Goal: Information Seeking & Learning: Learn about a topic

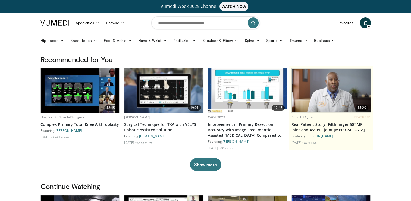
click at [204, 26] on input "Search topics, interventions" at bounding box center [205, 22] width 109 height 13
type input "**********"
click at [257, 23] on button "submit" at bounding box center [253, 22] width 11 height 11
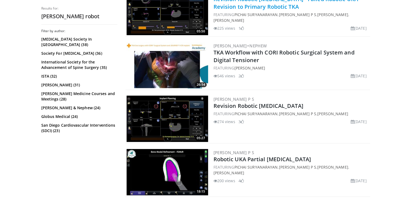
scroll to position [192, 0]
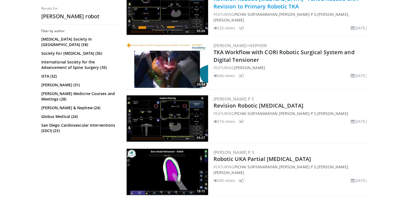
click at [293, 49] on link "TKA Workflow with CORI Robotic Surgical System and Digital Tensioner" at bounding box center [284, 55] width 141 height 15
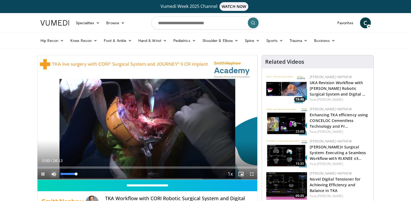
click at [54, 174] on span "Video Player" at bounding box center [53, 173] width 11 height 11
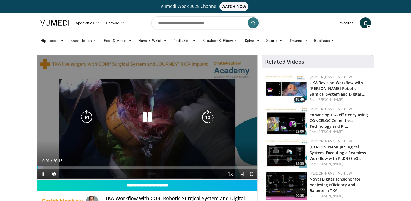
click at [69, 139] on div "10 seconds Tap to unmute" at bounding box center [148, 117] width 220 height 124
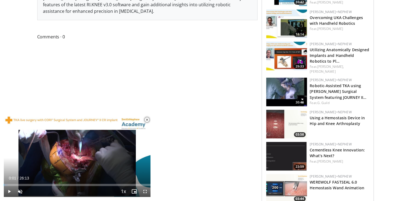
scroll to position [262, 0]
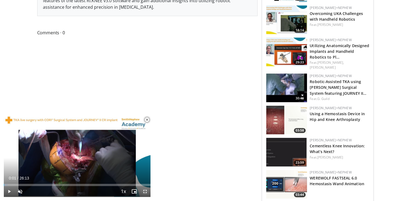
click at [146, 193] on span "Video Player" at bounding box center [145, 191] width 11 height 11
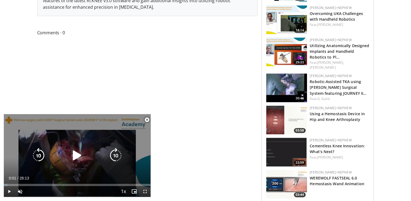
scroll to position [137, 0]
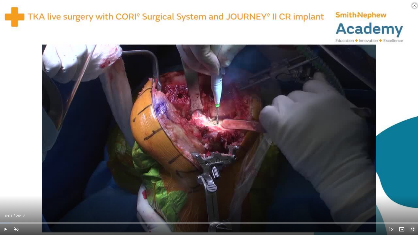
click at [415, 200] on span "Video Player" at bounding box center [412, 229] width 11 height 11
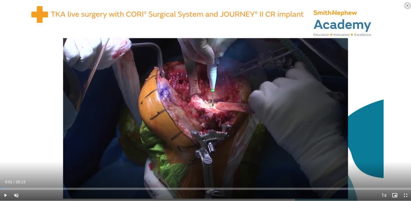
scroll to position [0, 0]
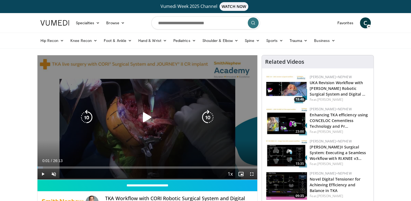
click at [73, 116] on div "10 seconds Tap to unmute" at bounding box center [148, 117] width 220 height 124
click at [208, 118] on icon "Video Player" at bounding box center [207, 117] width 15 height 15
click at [92, 133] on div "10 seconds Tap to unmute" at bounding box center [148, 117] width 220 height 124
click at [158, 101] on div "10 seconds Tap to unmute" at bounding box center [148, 117] width 220 height 124
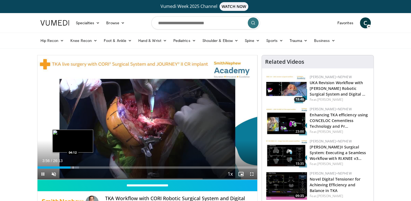
click at [73, 166] on div "Progress Bar" at bounding box center [73, 167] width 1 height 2
click at [71, 166] on div "Progress Bar" at bounding box center [71, 167] width 1 height 2
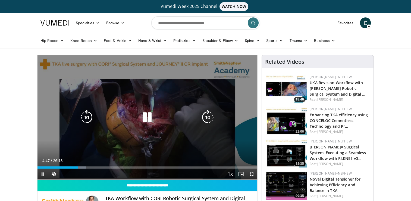
click at [251, 141] on div "10 seconds Tap to unmute" at bounding box center [148, 117] width 220 height 124
click at [147, 117] on icon "Video Player" at bounding box center [147, 117] width 15 height 15
click at [149, 118] on icon "Video Player" at bounding box center [147, 117] width 15 height 15
click at [148, 118] on icon "Video Player" at bounding box center [147, 117] width 15 height 15
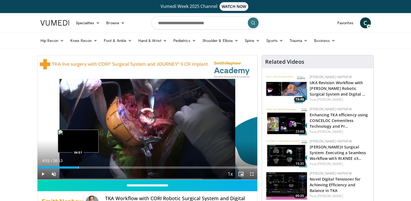
click at [78, 166] on div "Progress Bar" at bounding box center [78, 167] width 1 height 2
click at [71, 166] on div "04:52" at bounding box center [58, 167] width 41 height 2
click at [74, 167] on div "Progress Bar" at bounding box center [74, 167] width 1 height 2
click at [75, 167] on div "Progress Bar" at bounding box center [75, 167] width 1 height 2
click at [76, 167] on div "Progress Bar" at bounding box center [76, 167] width 1 height 2
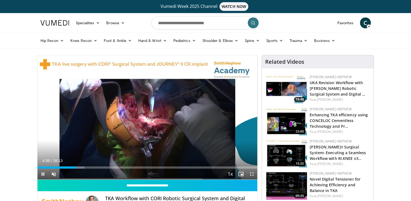
click at [78, 168] on div "Current Time 4:36 / Duration 26:13 Pause Skip Backward Skip Forward Unmute 100%…" at bounding box center [148, 173] width 220 height 11
click at [79, 167] on div "Progress Bar" at bounding box center [79, 167] width 1 height 2
click at [80, 166] on div "Loaded : 22.91% 04:59 05:10" at bounding box center [148, 167] width 220 height 2
click at [83, 166] on div "Progress Bar" at bounding box center [83, 167] width 1 height 2
click at [84, 166] on div "Progress Bar" at bounding box center [84, 167] width 1 height 2
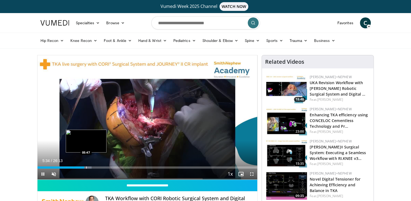
click at [86, 166] on div "Progress Bar" at bounding box center [86, 167] width 1 height 2
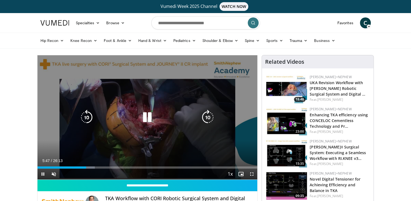
click at [86, 166] on video-js "**********" at bounding box center [148, 117] width 220 height 124
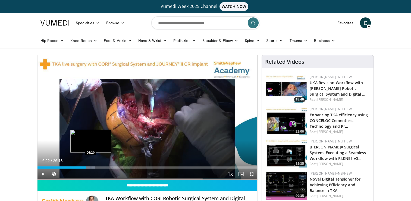
click at [91, 166] on div "Progress Bar" at bounding box center [91, 167] width 1 height 2
click at [94, 167] on div "Progress Bar" at bounding box center [94, 167] width 1 height 2
click at [95, 167] on div "Progress Bar" at bounding box center [95, 167] width 1 height 2
click at [99, 167] on div "Progress Bar" at bounding box center [99, 167] width 1 height 2
click at [101, 167] on div "Progress Bar" at bounding box center [101, 167] width 1 height 2
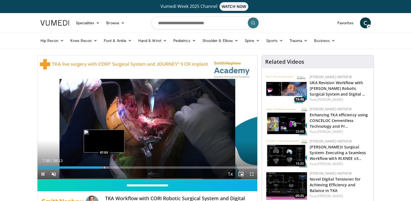
click at [105, 167] on div "Progress Bar" at bounding box center [104, 167] width 1 height 2
click at [108, 167] on div "Progress Bar" at bounding box center [107, 167] width 1 height 2
click at [111, 166] on div "Progress Bar" at bounding box center [111, 167] width 1 height 2
click at [114, 167] on div "Progress Bar" at bounding box center [114, 167] width 1 height 2
click at [113, 160] on div "Current Time 9:10 / Duration 26:13" at bounding box center [148, 160] width 220 height 5
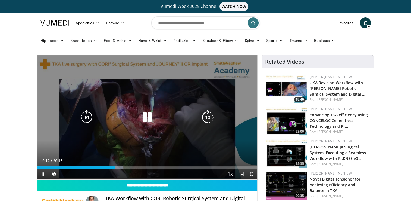
click at [145, 119] on icon "Video Player" at bounding box center [147, 117] width 15 height 15
click at [150, 119] on icon "Video Player" at bounding box center [147, 117] width 15 height 15
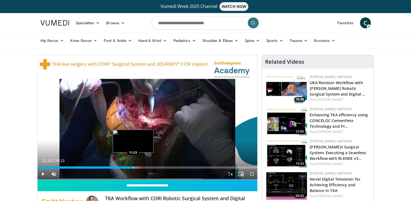
click at [133, 168] on div "Progress Bar" at bounding box center [133, 167] width 1 height 2
click at [136, 167] on div "Loaded : 47.72% 11:45 11:46" at bounding box center [148, 167] width 220 height 2
click at [131, 166] on div "Progress Bar" at bounding box center [131, 167] width 1 height 2
click at [128, 166] on div "Progress Bar" at bounding box center [128, 167] width 1 height 2
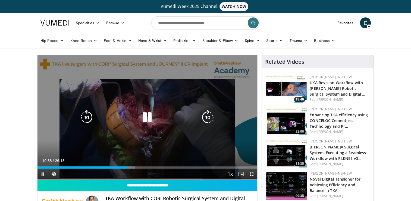
click at [123, 149] on div "10 seconds Tap to unmute" at bounding box center [148, 117] width 220 height 124
click at [123, 150] on div "10 seconds Tap to unmute" at bounding box center [148, 117] width 220 height 124
click at [120, 157] on div "10 seconds Tap to unmute" at bounding box center [148, 117] width 220 height 124
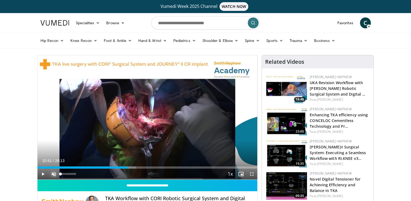
click at [54, 170] on span "Video Player" at bounding box center [53, 173] width 11 height 11
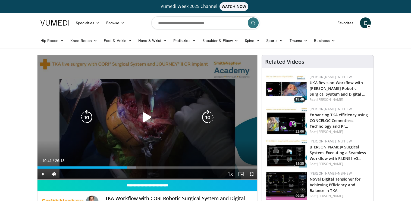
click at [98, 146] on div "10 seconds Tap to unmute" at bounding box center [148, 117] width 220 height 124
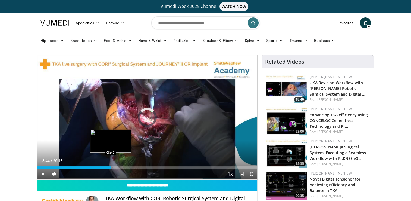
click at [111, 167] on div "Progress Bar" at bounding box center [111, 167] width 1 height 2
click at [105, 166] on div "Progress Bar" at bounding box center [105, 167] width 1 height 2
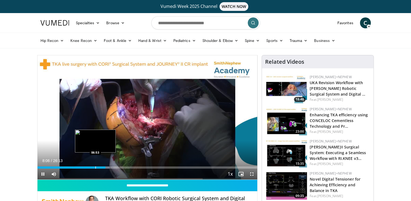
click at [95, 167] on div "Progress Bar" at bounding box center [95, 167] width 1 height 2
click at [90, 166] on div "Progress Bar" at bounding box center [90, 167] width 1 height 2
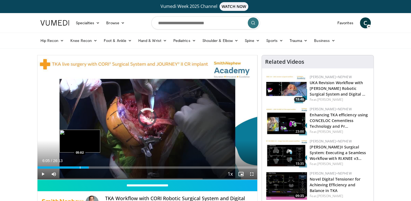
click at [80, 166] on div "Progress Bar" at bounding box center [80, 167] width 1 height 2
click at [71, 166] on div "Loaded : 20.17% 05:03 04:04" at bounding box center [148, 167] width 220 height 2
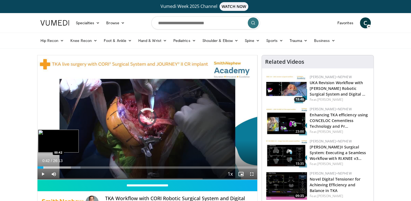
click at [43, 166] on div "Progress Bar" at bounding box center [43, 167] width 1 height 2
click at [47, 166] on div "Progress Bar" at bounding box center [46, 167] width 1 height 2
click at [50, 166] on div "Progress Bar" at bounding box center [50, 167] width 1 height 2
click at [52, 166] on div "Progress Bar" at bounding box center [52, 167] width 1 height 2
click at [55, 167] on div "Progress Bar" at bounding box center [55, 167] width 1 height 2
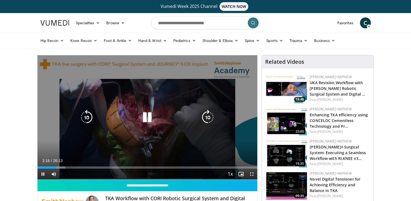
click at [149, 117] on icon "Video Player" at bounding box center [147, 117] width 15 height 15
click at [147, 110] on icon "Video Player" at bounding box center [147, 117] width 15 height 15
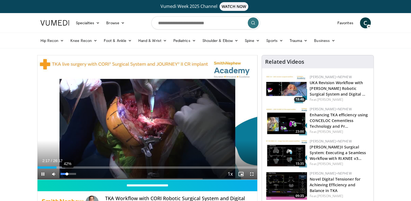
click at [67, 174] on div "42%" at bounding box center [68, 174] width 15 height 2
click at [65, 173] on div "Volume Level" at bounding box center [63, 174] width 5 height 2
click at [64, 173] on div "Volume Level" at bounding box center [63, 174] width 5 height 2
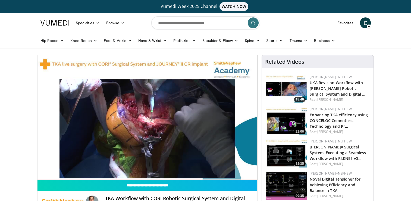
click at [64, 173] on div "10 seconds Tap to unmute" at bounding box center [148, 117] width 220 height 124
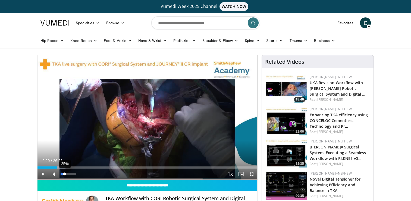
click at [64, 173] on div "Volume Level" at bounding box center [63, 174] width 4 height 2
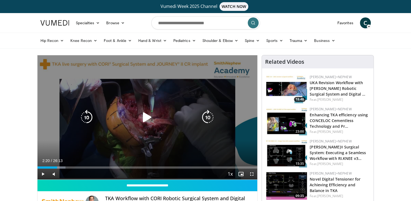
click at [61, 155] on div "10 seconds Tap to unmute" at bounding box center [148, 117] width 220 height 124
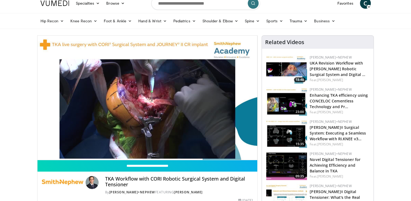
scroll to position [15, 0]
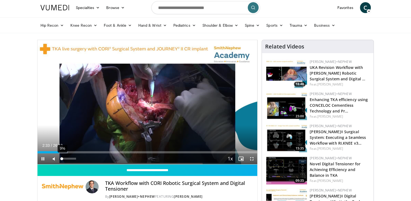
click at [62, 158] on div "9%" at bounding box center [68, 158] width 15 height 2
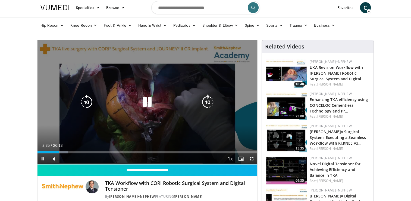
click at [69, 120] on div "10 seconds Tap to unmute" at bounding box center [148, 102] width 220 height 124
click at [117, 122] on div "10 seconds Tap to unmute" at bounding box center [148, 102] width 220 height 124
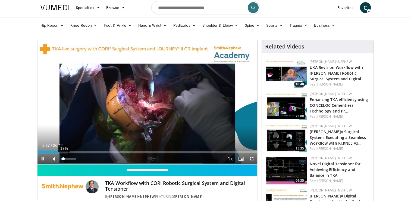
click at [63, 157] on div "19%" at bounding box center [68, 158] width 15 height 2
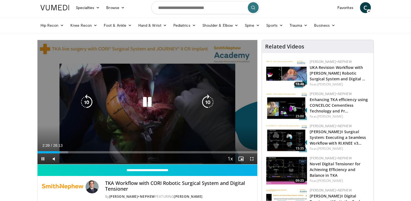
click at [38, 133] on div "10 seconds Tap to unmute" at bounding box center [148, 102] width 220 height 124
click at [150, 136] on div "10 seconds Tap to unmute" at bounding box center [148, 102] width 220 height 124
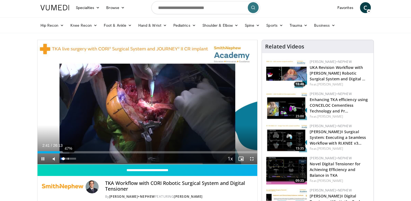
click at [67, 157] on div "47%" at bounding box center [68, 158] width 15 height 2
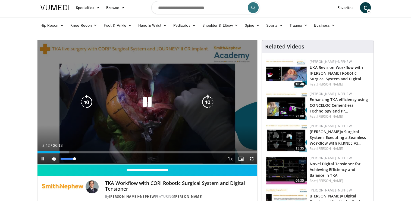
drag, startPoint x: 70, startPoint y: 157, endPoint x: 78, endPoint y: 158, distance: 8.0
click at [78, 158] on div "Mute 89%" at bounding box center [67, 158] width 38 height 11
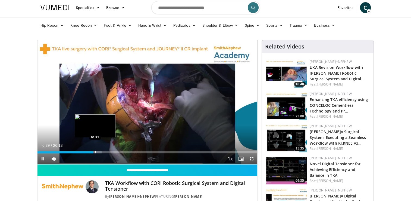
click at [94, 150] on div "Loaded : 29.27% 06:39 06:51" at bounding box center [148, 150] width 220 height 5
click at [97, 151] on div "Progress Bar" at bounding box center [97, 152] width 1 height 2
click at [95, 151] on div "Progress Bar" at bounding box center [95, 152] width 1 height 2
click at [96, 150] on div "Loaded : 31.52% 06:57 06:59" at bounding box center [148, 150] width 220 height 5
click at [98, 151] on div "Progress Bar" at bounding box center [98, 152] width 1 height 2
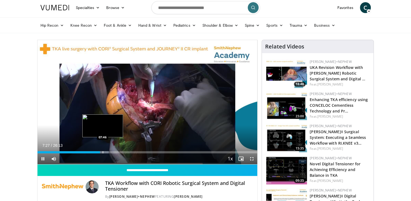
click at [102, 152] on div "Loaded : 32.45% 07:27 07:46" at bounding box center [148, 152] width 220 height 2
click at [105, 152] on div "Progress Bar" at bounding box center [105, 152] width 1 height 2
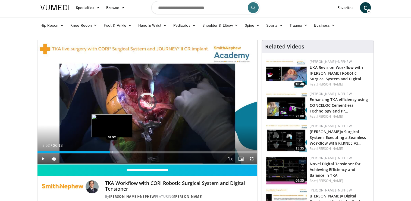
click at [112, 150] on div "Loaded : 36.90% 08:52 08:52" at bounding box center [148, 150] width 220 height 5
click at [116, 151] on div "Progress Bar" at bounding box center [116, 152] width 1 height 2
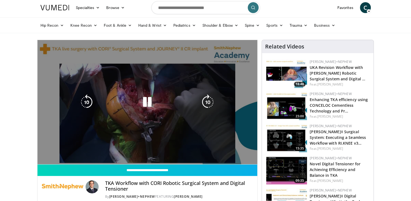
click at [118, 151] on div "10 seconds Tap to unmute" at bounding box center [148, 102] width 220 height 124
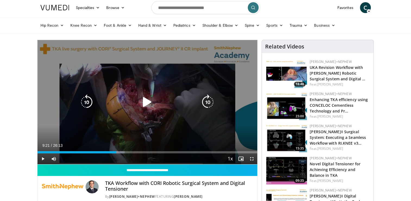
click at [123, 137] on div "10 seconds Tap to unmute" at bounding box center [148, 102] width 220 height 124
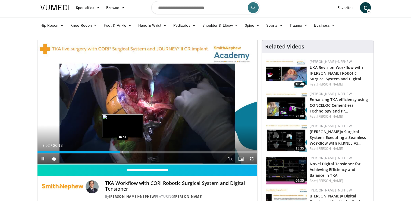
click at [123, 151] on div "Progress Bar" at bounding box center [123, 152] width 1 height 2
click at [124, 149] on div "Loaded : 42.63% 10:09 10:21" at bounding box center [148, 150] width 220 height 5
click at [122, 151] on div "Loaded : 43.50% 10:22 10:09" at bounding box center [148, 152] width 220 height 2
click at [124, 151] on div "Progress Bar" at bounding box center [124, 152] width 1 height 2
click at [122, 151] on div "Progress Bar" at bounding box center [122, 152] width 1 height 2
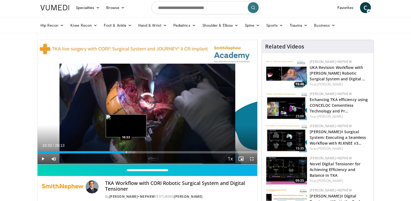
click at [126, 151] on div "Progress Bar" at bounding box center [126, 152] width 1 height 2
click at [129, 151] on div "Progress Bar" at bounding box center [129, 152] width 1 height 2
click at [127, 151] on div "Progress Bar" at bounding box center [127, 152] width 1 height 2
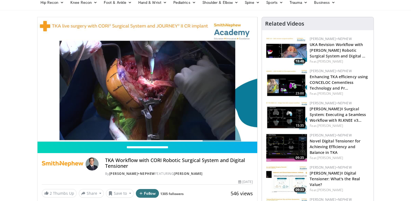
scroll to position [38, 0]
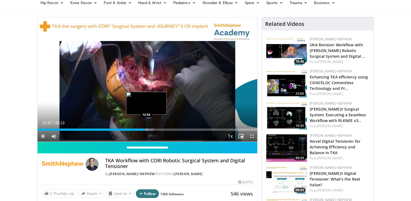
click at [147, 128] on div "Progress Bar" at bounding box center [147, 129] width 1 height 2
click at [145, 128] on div "Progress Bar" at bounding box center [145, 129] width 1 height 2
click at [149, 129] on div "Progress Bar" at bounding box center [149, 129] width 1 height 2
click at [154, 128] on div "Progress Bar" at bounding box center [154, 129] width 1 height 2
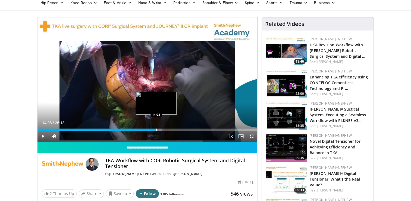
click at [156, 128] on div "Loaded : 56.63% 13:50 14:08" at bounding box center [148, 127] width 220 height 5
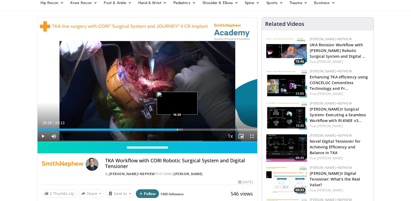
click at [177, 129] on div "Loaded : 66.20% 16:38 16:38" at bounding box center [148, 129] width 220 height 2
click at [178, 128] on div "Loaded : 67.45% 16:49 16:48" at bounding box center [148, 127] width 220 height 5
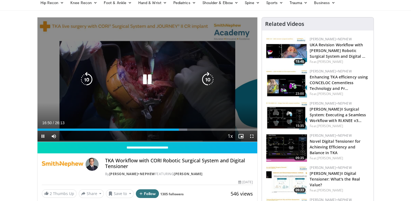
click at [182, 128] on div "Loaded : 68.08% 16:50 16:48" at bounding box center [148, 127] width 220 height 5
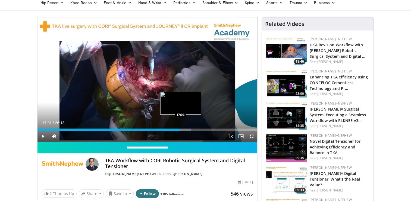
click at [180, 129] on div "17:01" at bounding box center [109, 129] width 143 height 2
click at [183, 129] on div "Progress Bar" at bounding box center [183, 129] width 1 height 2
click at [186, 129] on div "Progress Bar" at bounding box center [186, 129] width 1 height 2
click at [189, 129] on div "Progress Bar" at bounding box center [189, 129] width 1 height 2
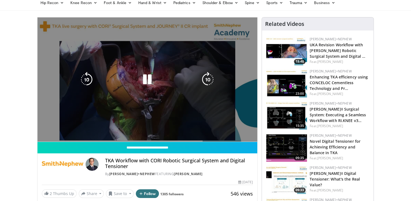
click at [192, 129] on video-js "**********" at bounding box center [148, 79] width 220 height 124
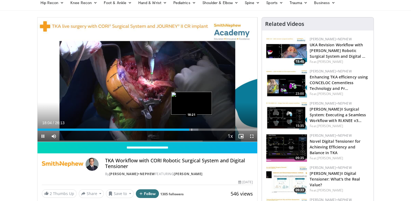
click at [192, 129] on div "Progress Bar" at bounding box center [192, 129] width 1 height 2
click at [187, 129] on div "Progress Bar" at bounding box center [187, 129] width 1 height 2
click at [180, 129] on div "Progress Bar" at bounding box center [180, 129] width 1 height 2
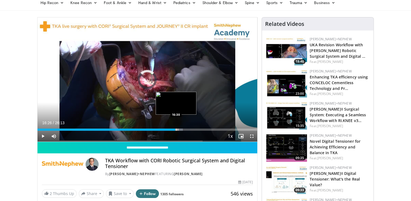
click at [175, 129] on div "Loaded : 66.17% 16:26 16:30" at bounding box center [148, 129] width 220 height 2
click at [172, 129] on div "Progress Bar" at bounding box center [172, 129] width 1 height 2
click at [166, 129] on div "Loaded : 61.79% 15:55 15:20" at bounding box center [148, 129] width 220 height 2
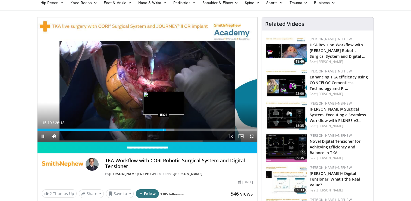
click at [164, 129] on div "Progress Bar" at bounding box center [164, 129] width 1 height 2
click at [161, 129] on div "Progress Bar" at bounding box center [161, 129] width 1 height 2
click at [164, 128] on div "Progress Bar" at bounding box center [164, 129] width 1 height 2
click at [171, 126] on div "Loaded : 63.63% 15:55 15:55" at bounding box center [148, 127] width 220 height 5
click at [169, 127] on div "Loaded : 63.68% 15:56 15:43" at bounding box center [148, 127] width 220 height 5
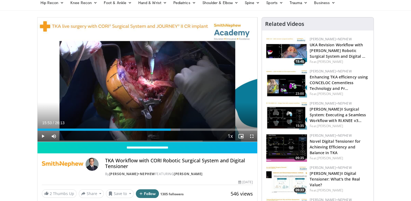
click at [170, 129] on div "Loaded : 64.90% 15:55 15:53" at bounding box center [148, 129] width 220 height 2
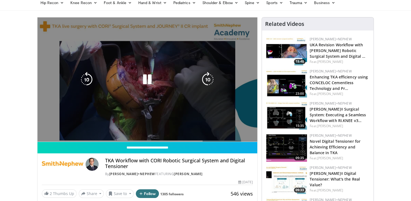
click at [175, 129] on video-js "**********" at bounding box center [148, 79] width 220 height 124
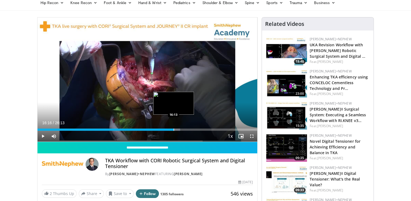
click at [174, 129] on div "Progress Bar" at bounding box center [174, 129] width 1 height 2
click at [176, 129] on div "Progress Bar" at bounding box center [176, 129] width 1 height 2
click at [177, 129] on div "Progress Bar" at bounding box center [177, 129] width 1 height 2
click at [179, 129] on div "Progress Bar" at bounding box center [179, 129] width 1 height 2
click at [182, 129] on div "Progress Bar" at bounding box center [182, 129] width 1 height 2
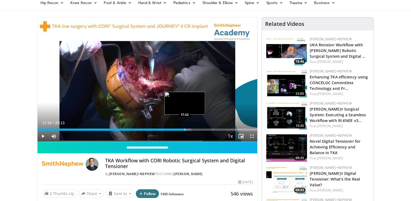
click at [185, 129] on div "Progress Bar" at bounding box center [185, 129] width 1 height 2
click at [184, 129] on div "Progress Bar" at bounding box center [184, 129] width 1 height 2
click at [185, 129] on div "Progress Bar" at bounding box center [185, 129] width 1 height 2
click at [188, 129] on div "Progress Bar" at bounding box center [188, 129] width 1 height 2
click at [191, 128] on div "Progress Bar" at bounding box center [191, 129] width 1 height 2
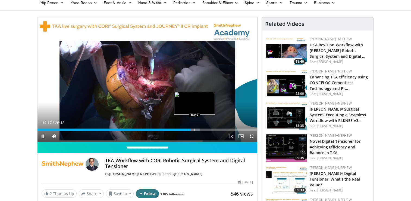
click at [195, 128] on div "Progress Bar" at bounding box center [195, 129] width 1 height 2
click at [198, 128] on div "Progress Bar" at bounding box center [198, 129] width 1 height 2
click at [201, 128] on div "Progress Bar" at bounding box center [201, 129] width 1 height 2
click at [206, 129] on div "Progress Bar" at bounding box center [206, 129] width 1 height 2
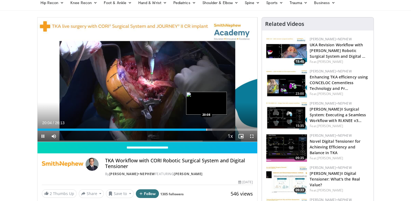
click at [207, 129] on div "Progress Bar" at bounding box center [207, 129] width 1 height 2
click at [209, 129] on div "Progress Bar" at bounding box center [209, 129] width 1 height 2
click at [212, 128] on div "Progress Bar" at bounding box center [212, 129] width 1 height 2
click at [216, 128] on div "Progress Bar" at bounding box center [216, 129] width 1 height 2
click at [219, 128] on div "Progress Bar" at bounding box center [219, 129] width 1 height 2
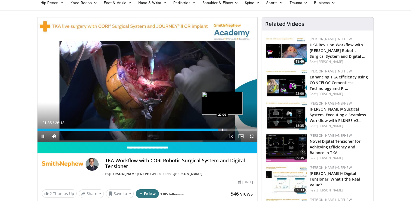
click at [222, 129] on div "Progress Bar" at bounding box center [222, 129] width 1 height 2
click at [225, 128] on div "Progress Bar" at bounding box center [225, 129] width 1 height 2
click at [228, 128] on div "Progress Bar" at bounding box center [228, 129] width 1 height 2
click at [230, 127] on div "Loaded : 89.54% 22:43 22:53" at bounding box center [148, 127] width 220 height 5
click at [234, 128] on div "Progress Bar" at bounding box center [233, 129] width 1 height 2
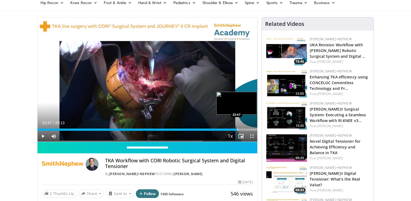
click at [237, 128] on div "Progress Bar" at bounding box center [237, 129] width 1 height 2
click at [238, 128] on div "Progress Bar" at bounding box center [238, 129] width 1 height 2
click at [239, 128] on div "Progress Bar" at bounding box center [239, 129] width 1 height 2
click at [242, 129] on div "Progress Bar" at bounding box center [242, 129] width 1 height 2
click at [246, 129] on div "Progress Bar" at bounding box center [246, 129] width 1 height 2
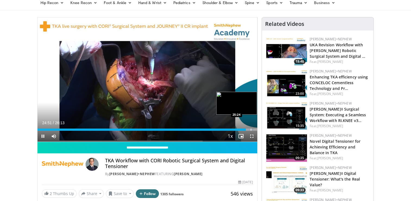
click at [251, 129] on div "Progress Bar" at bounding box center [251, 129] width 1 height 2
click at [252, 129] on div "Progress Bar" at bounding box center [252, 129] width 1 height 2
click at [254, 129] on div "Progress Bar" at bounding box center [254, 129] width 1 height 2
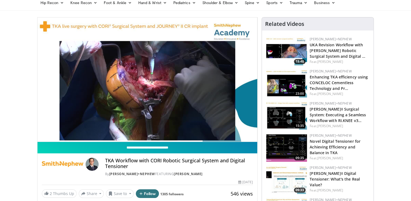
click at [115, 151] on input "**********" at bounding box center [148, 147] width 220 height 11
type input "**********"
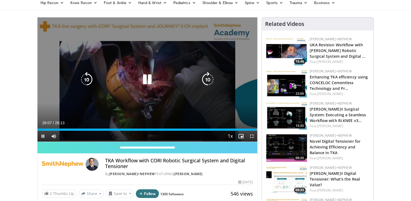
click at [150, 72] on icon "Video Player" at bounding box center [147, 79] width 15 height 15
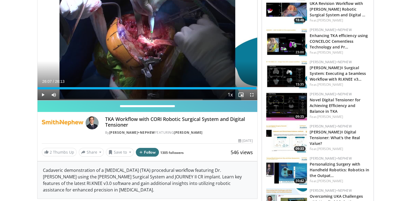
scroll to position [80, 0]
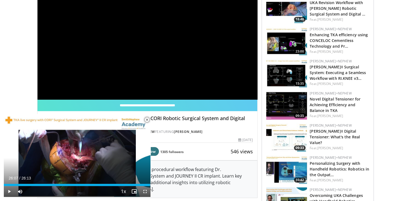
click at [148, 122] on span "Video Player" at bounding box center [147, 119] width 11 height 11
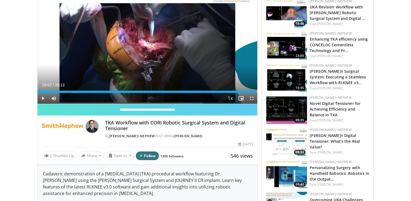
scroll to position [0, 0]
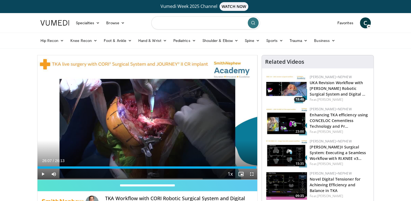
click at [179, 25] on input "Search topics, interventions" at bounding box center [205, 22] width 109 height 13
type input "**********"
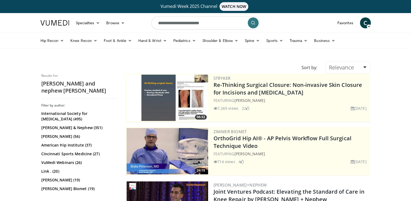
click at [219, 26] on input "**********" at bounding box center [205, 22] width 109 height 13
type input "**********"
click at [251, 25] on button "submit" at bounding box center [253, 22] width 11 height 11
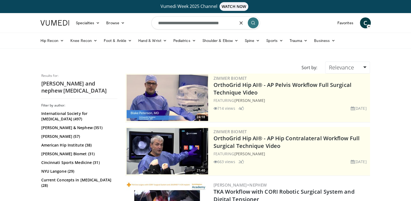
drag, startPoint x: 237, startPoint y: 25, endPoint x: 167, endPoint y: 23, distance: 70.5
click at [167, 23] on input "**********" at bounding box center [205, 22] width 109 height 13
type input "********"
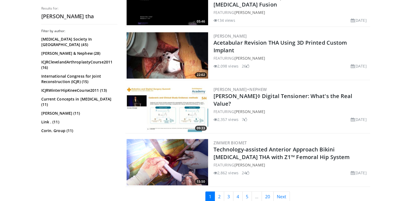
scroll to position [1122, 0]
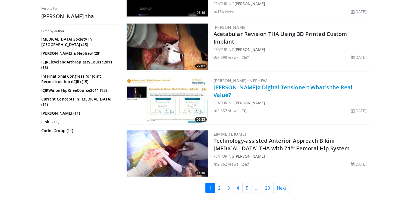
click at [333, 83] on link "[PERSON_NAME]◊ Digital Tensioner: What's the Real Value?" at bounding box center [283, 90] width 139 height 15
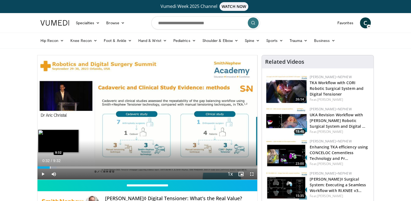
click at [50, 166] on div "Progress Bar" at bounding box center [50, 167] width 1 height 2
click at [56, 166] on div "Progress Bar" at bounding box center [56, 167] width 1 height 2
click at [53, 166] on div "Progress Bar" at bounding box center [53, 167] width 1 height 2
click at [49, 166] on div "0:39" at bounding box center [45, 167] width 15 height 2
click at [67, 167] on div "Progress Bar" at bounding box center [67, 167] width 1 height 2
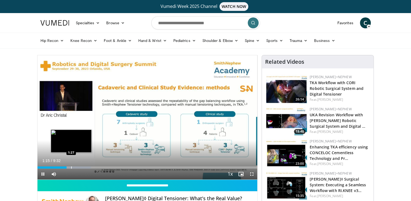
click at [72, 167] on div "Progress Bar" at bounding box center [71, 167] width 1 height 2
click at [76, 166] on div "Progress Bar" at bounding box center [76, 167] width 1 height 2
click at [81, 166] on div "Progress Bar" at bounding box center [81, 167] width 1 height 2
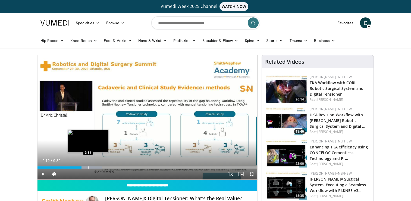
click at [88, 167] on div "Progress Bar" at bounding box center [88, 167] width 1 height 2
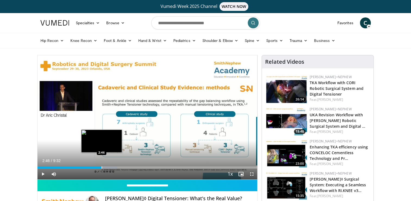
click at [102, 167] on div "Progress Bar" at bounding box center [102, 167] width 1 height 2
click at [109, 167] on div "Progress Bar" at bounding box center [109, 167] width 1 height 2
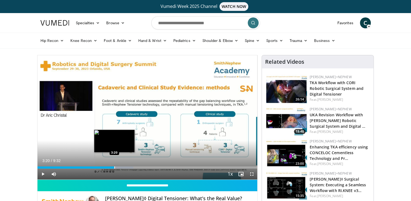
click at [114, 166] on div "Progress Bar" at bounding box center [114, 167] width 1 height 2
click at [122, 166] on div "Progress Bar" at bounding box center [122, 167] width 37 height 2
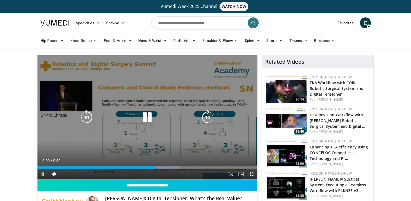
click at [147, 94] on div "10 seconds Tap to unmute" at bounding box center [148, 117] width 220 height 124
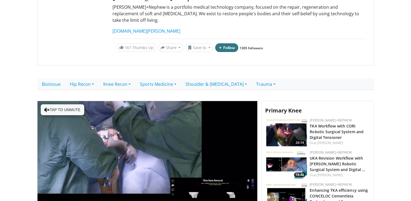
scroll to position [127, 0]
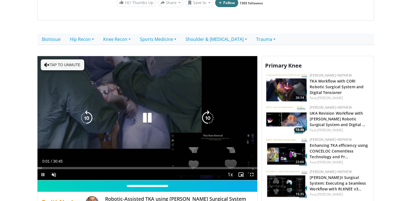
click at [147, 110] on icon "Video Player" at bounding box center [147, 117] width 15 height 15
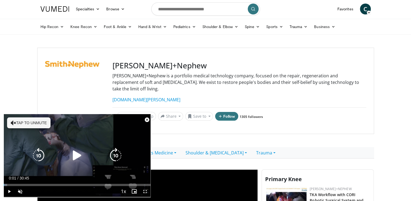
scroll to position [0, 0]
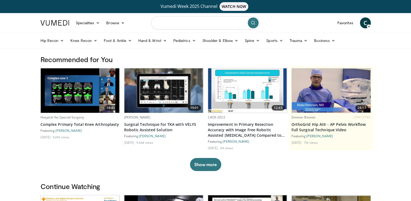
click at [195, 26] on input "Search topics, interventions" at bounding box center [205, 22] width 109 height 13
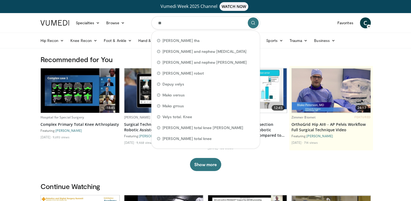
type input "*"
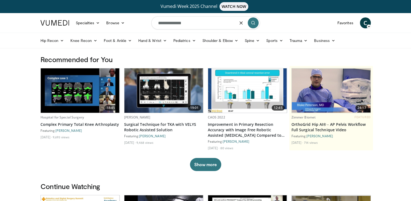
type input "**********"
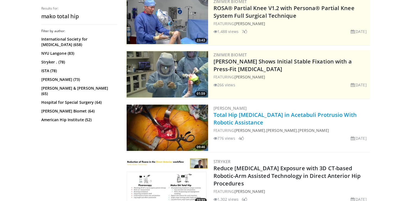
scroll to position [111, 0]
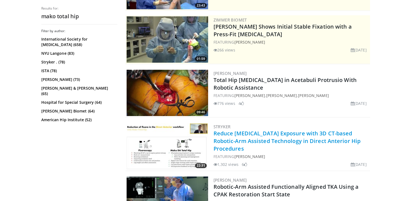
click at [281, 140] on link "Reduce [MEDICAL_DATA] Exposure with 3D CT-based Robotic-Arm Assisted Technology…" at bounding box center [287, 140] width 147 height 23
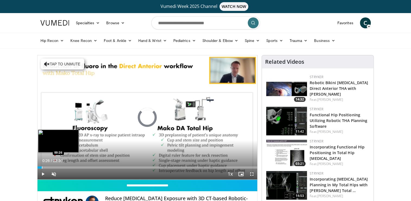
click at [42, 166] on div "Progress Bar" at bounding box center [42, 167] width 1 height 2
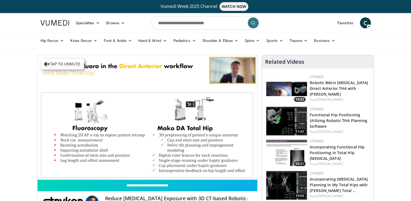
scroll to position [13, 0]
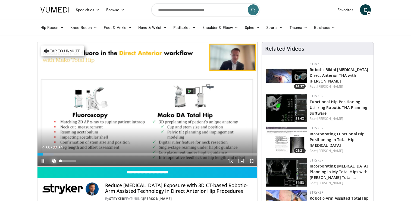
click at [51, 159] on span "Video Player" at bounding box center [53, 160] width 11 height 11
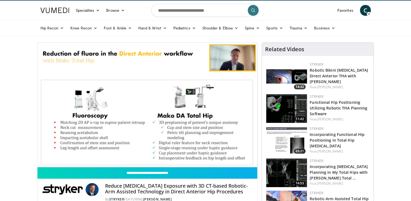
scroll to position [0, 0]
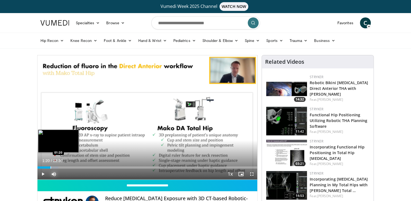
click at [51, 166] on div "Progress Bar" at bounding box center [51, 167] width 1 height 2
click at [53, 166] on div "Progress Bar" at bounding box center [53, 167] width 1 height 2
click at [58, 166] on div "Progress Bar" at bounding box center [58, 167] width 1 height 2
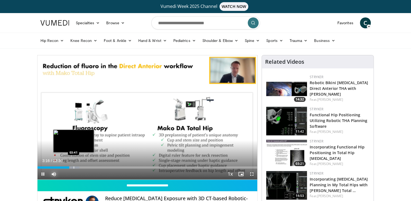
click at [74, 167] on div "Progress Bar" at bounding box center [74, 167] width 1 height 2
click at [81, 166] on div "Progress Bar" at bounding box center [81, 167] width 1 height 2
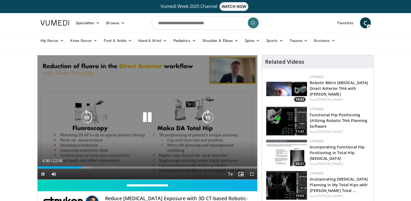
click at [89, 167] on video-js "**********" at bounding box center [148, 117] width 220 height 124
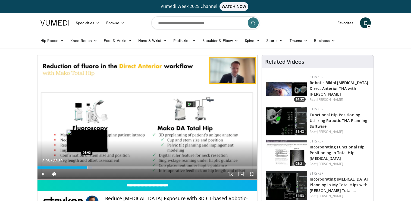
click at [87, 164] on div "Loaded : 24.96% 05:03 05:03" at bounding box center [148, 165] width 220 height 5
click at [91, 166] on div "Loaded : 27.90% 05:31 05:31" at bounding box center [148, 165] width 220 height 5
click at [96, 167] on div "Progress Bar" at bounding box center [96, 167] width 1 height 2
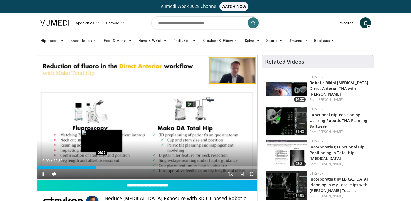
click at [102, 167] on div "Progress Bar" at bounding box center [102, 167] width 1 height 2
click at [98, 165] on div "Loaded : 34.05% 06:15 06:16" at bounding box center [148, 165] width 220 height 5
click at [95, 166] on div "Loaded : 34.05% 05:55 05:55" at bounding box center [148, 165] width 220 height 5
click at [97, 166] on div "Loaded : 30.84% 05:56 06:06" at bounding box center [148, 165] width 220 height 5
click at [100, 166] on div "Progress Bar" at bounding box center [100, 167] width 1 height 2
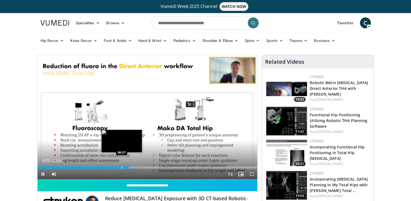
click at [119, 168] on div "Loaded : 46.26% 09:22 08:37" at bounding box center [148, 167] width 220 height 2
click at [117, 168] on div "Current Time 8:24 / Duration 22:30 Pause Skip Backward Skip Forward Mute 39% Lo…" at bounding box center [148, 173] width 220 height 11
click at [113, 167] on div "Progress Bar" at bounding box center [113, 167] width 1 height 2
click at [119, 165] on div "Loaded : 38.91% 08:20 08:20" at bounding box center [148, 165] width 220 height 5
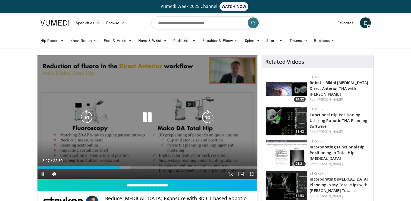
click at [149, 118] on icon "Video Player" at bounding box center [147, 117] width 15 height 15
click at [139, 114] on div "Video Player" at bounding box center [147, 117] width 132 height 11
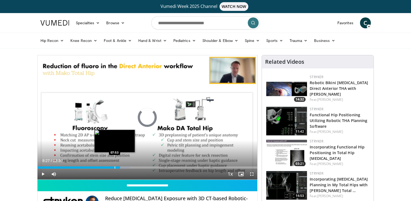
click at [115, 166] on div "Progress Bar" at bounding box center [115, 167] width 1 height 2
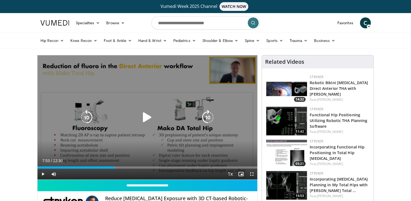
click at [150, 122] on icon "Video Player" at bounding box center [147, 117] width 15 height 15
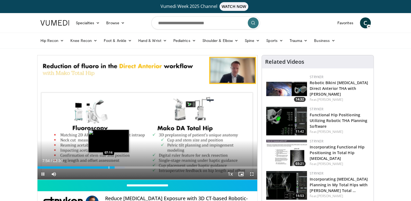
click at [109, 166] on div "Progress Bar" at bounding box center [109, 167] width 1 height 2
click at [110, 166] on div "Progress Bar" at bounding box center [110, 167] width 1 height 2
click at [114, 166] on div "Progress Bar" at bounding box center [114, 167] width 1 height 2
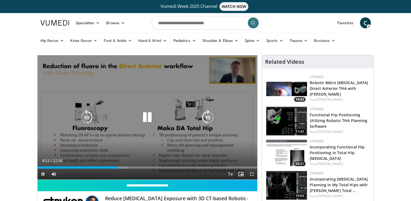
click at [88, 122] on icon "Video Player" at bounding box center [86, 117] width 15 height 15
click at [85, 114] on icon "Video Player" at bounding box center [86, 117] width 15 height 15
click at [90, 110] on icon "Video Player" at bounding box center [86, 117] width 15 height 15
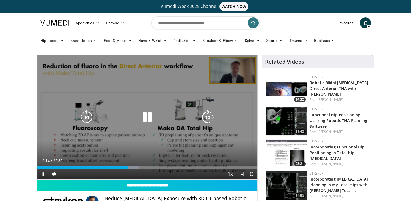
click at [90, 111] on icon "Video Player" at bounding box center [86, 117] width 15 height 15
click at [83, 115] on icon "Video Player" at bounding box center [86, 117] width 15 height 15
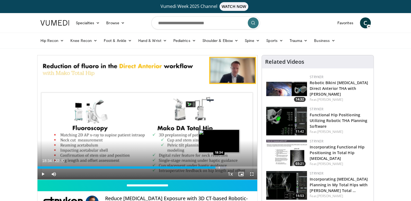
click at [219, 166] on div "Progress Bar" at bounding box center [219, 167] width 1 height 2
click at [222, 166] on div "Progress Bar" at bounding box center [222, 167] width 1 height 2
click at [220, 166] on div "Progress Bar" at bounding box center [220, 167] width 1 height 2
click at [221, 166] on div "Progress Bar" at bounding box center [221, 167] width 1 height 2
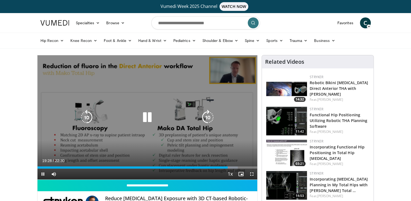
click at [150, 115] on icon "Video Player" at bounding box center [147, 117] width 15 height 15
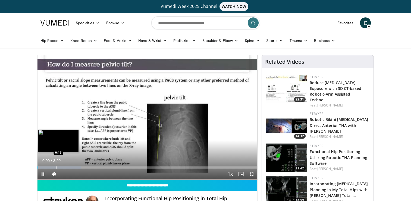
click at [56, 166] on div "Progress Bar" at bounding box center [56, 167] width 1 height 2
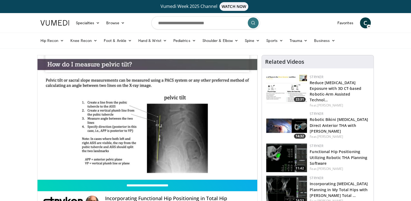
click at [61, 166] on video-js "**********" at bounding box center [148, 117] width 220 height 124
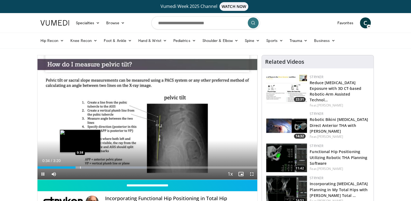
click at [80, 166] on div "Progress Bar" at bounding box center [80, 167] width 1 height 2
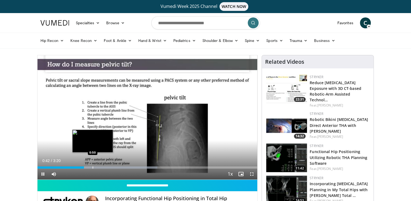
click at [93, 166] on div "Loaded : 54.54% 0:42 0:50" at bounding box center [148, 165] width 220 height 5
click at [102, 166] on div "Progress Bar" at bounding box center [102, 167] width 1 height 2
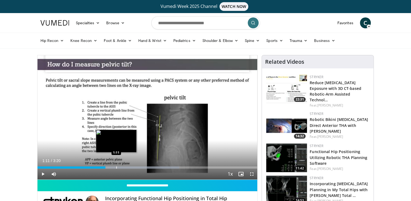
click at [116, 166] on div "Loaded : 64.46% 1:01 1:11" at bounding box center [148, 165] width 220 height 5
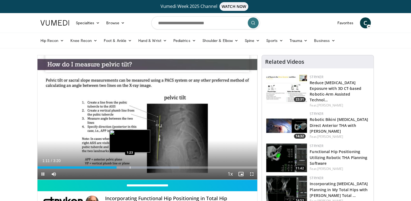
click at [130, 166] on div "Progress Bar" at bounding box center [130, 167] width 1 height 2
click at [140, 166] on div "Progress Bar" at bounding box center [139, 167] width 1 height 2
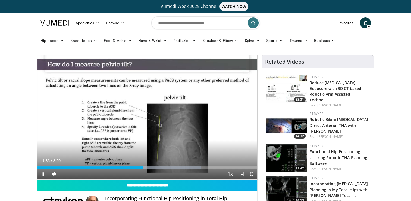
click at [163, 168] on div "Current Time 1:36 / Duration 3:20 Pause Skip Backward Skip Forward Mute Loaded …" at bounding box center [148, 173] width 220 height 11
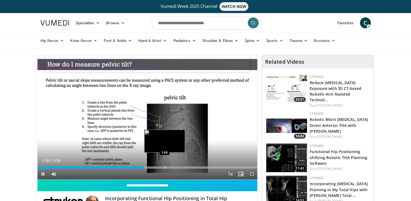
click at [165, 166] on div "Progress Bar" at bounding box center [165, 167] width 1 height 2
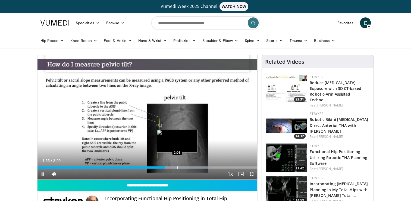
click at [177, 165] on div "Loaded : 79.33% 1:55 2:06" at bounding box center [148, 165] width 220 height 5
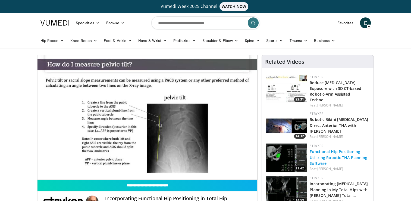
click at [318, 150] on link "Functional Hip Positioning Utilizing Robotic THA Planning Software" at bounding box center [339, 157] width 58 height 17
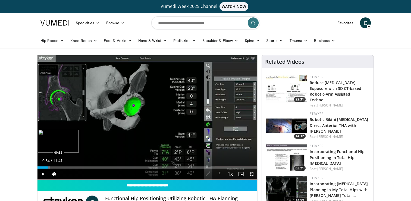
click at [48, 167] on div "Progress Bar" at bounding box center [48, 167] width 1 height 2
click at [55, 165] on div "Loaded : 9.89% 00:57 00:57" at bounding box center [148, 165] width 220 height 5
click at [51, 167] on div "Progress Bar" at bounding box center [51, 167] width 1 height 2
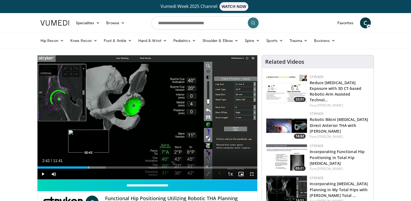
click at [89, 166] on div "Progress Bar" at bounding box center [89, 167] width 1 height 2
click at [93, 166] on div "Progress Bar" at bounding box center [93, 167] width 1 height 2
click at [97, 166] on div "Progress Bar" at bounding box center [97, 167] width 1 height 2
click at [94, 166] on div "Progress Bar" at bounding box center [94, 167] width 1 height 2
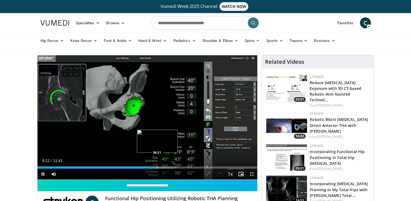
click at [157, 166] on div "Progress Bar" at bounding box center [157, 167] width 1 height 2
click at [161, 166] on div "Progress Bar" at bounding box center [161, 167] width 1 height 2
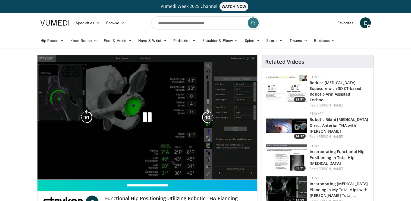
click at [165, 166] on video-js "**********" at bounding box center [148, 117] width 220 height 124
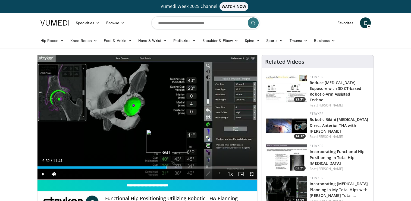
click at [167, 167] on div "Progress Bar" at bounding box center [167, 167] width 1 height 2
click at [172, 167] on div "Progress Bar" at bounding box center [172, 167] width 1 height 2
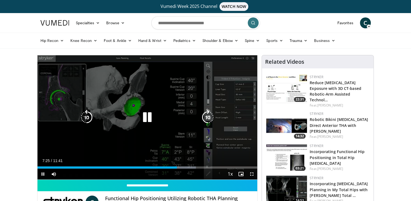
click at [147, 121] on icon "Video Player" at bounding box center [147, 117] width 15 height 15
click at [163, 123] on div "10 seconds Tap to unmute" at bounding box center [148, 117] width 220 height 124
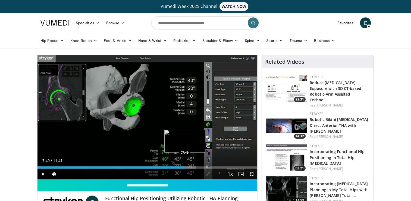
click at [185, 166] on div "Loaded : 72.12% 07:49 07:49" at bounding box center [148, 165] width 220 height 5
click at [194, 168] on div "Progress Bar" at bounding box center [194, 167] width 1 height 2
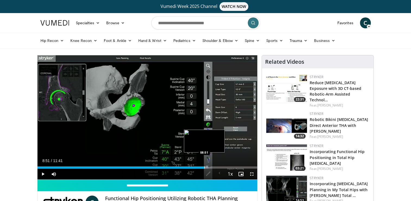
click at [204, 165] on div "Loaded : 77.78% 08:19 08:51" at bounding box center [148, 165] width 220 height 5
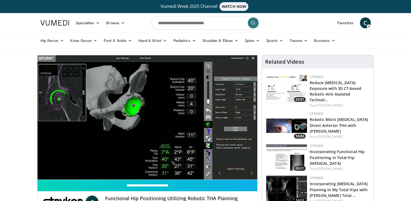
click at [338, 117] on h3 "Robotic Bikini [MEDICAL_DATA] Direct Anterior THA with [PERSON_NAME]" at bounding box center [340, 124] width 60 height 17
click at [333, 122] on link "Robotic Bikini [MEDICAL_DATA] Direct Anterior THA with [PERSON_NAME]" at bounding box center [339, 125] width 58 height 17
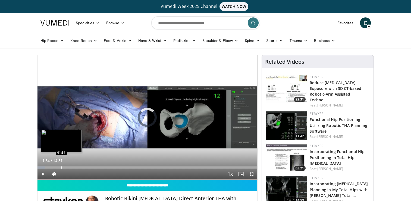
click at [61, 166] on div "Progress Bar" at bounding box center [61, 167] width 1 height 2
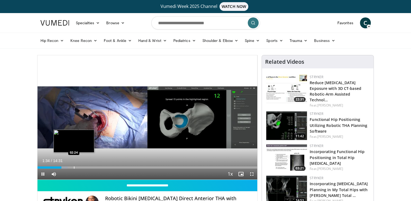
click at [74, 166] on div "Progress Bar" at bounding box center [74, 167] width 1 height 2
click at [68, 167] on div "Loaded : 20.68% 02:24 02:13" at bounding box center [148, 167] width 220 height 2
click at [73, 167] on div "Progress Bar" at bounding box center [73, 167] width 1 height 2
click at [76, 166] on div "Progress Bar" at bounding box center [76, 167] width 1 height 2
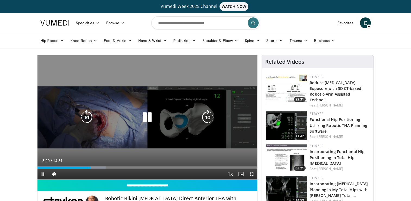
click at [144, 123] on icon "Video Player" at bounding box center [147, 117] width 15 height 15
click at [134, 114] on div "Video Player" at bounding box center [147, 117] width 132 height 11
click at [148, 117] on icon "Video Player" at bounding box center [147, 117] width 15 height 15
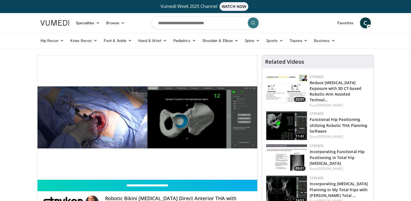
click at [94, 166] on div "10 seconds Tap to unmute" at bounding box center [148, 117] width 220 height 124
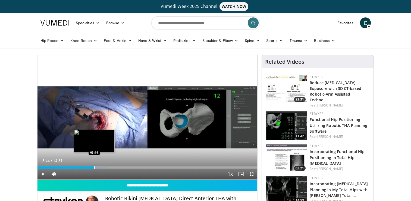
click at [94, 166] on div "Progress Bar" at bounding box center [94, 167] width 1 height 2
click at [117, 148] on div "10 seconds Tap to unmute" at bounding box center [148, 117] width 220 height 124
click at [101, 167] on div "Progress Bar" at bounding box center [101, 167] width 1 height 2
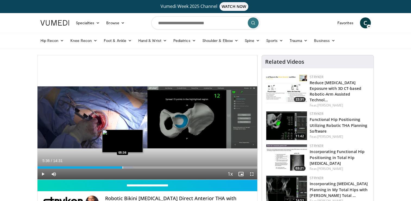
click at [123, 166] on div "Progress Bar" at bounding box center [123, 167] width 1 height 2
click at [128, 166] on div "Progress Bar" at bounding box center [128, 167] width 1 height 2
click at [126, 167] on div "05:58" at bounding box center [83, 167] width 91 height 2
click at [135, 167] on div "Progress Bar" at bounding box center [135, 167] width 1 height 2
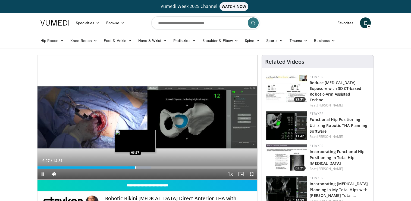
click at [134, 167] on div "Loaded : 51.69% 06:27 06:27" at bounding box center [148, 167] width 220 height 2
click at [130, 167] on div "06:09" at bounding box center [84, 167] width 93 height 2
click at [134, 167] on div "Progress Bar" at bounding box center [134, 167] width 1 height 2
click at [138, 166] on div "Progress Bar" at bounding box center [139, 167] width 23 height 2
click at [141, 167] on div "Loaded : 52.84% 06:39 06:48" at bounding box center [148, 167] width 220 height 2
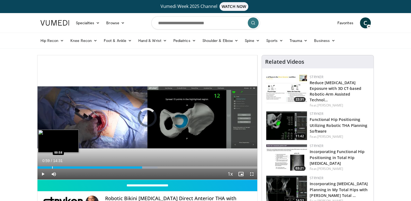
click at [52, 167] on div "Progress Bar" at bounding box center [52, 167] width 1 height 2
click at [46, 167] on div "Progress Bar" at bounding box center [46, 167] width 1 height 2
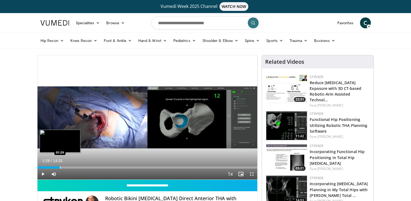
click at [60, 165] on div "Loaded : 11.38% 01:29 01:29" at bounding box center [148, 165] width 220 height 5
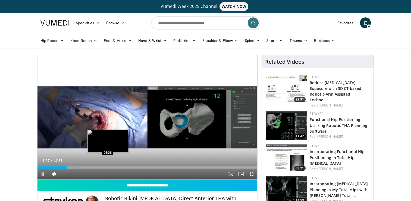
click at [108, 165] on div "Loaded : 20.48% 01:57 04:38" at bounding box center [148, 165] width 220 height 5
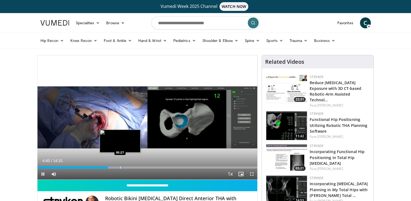
click at [120, 166] on div "Progress Bar" at bounding box center [120, 167] width 1 height 2
click at [124, 166] on div "Loaded : 44.80% 05:42 05:42" at bounding box center [148, 165] width 220 height 5
click at [127, 167] on div "Progress Bar" at bounding box center [127, 167] width 1 height 2
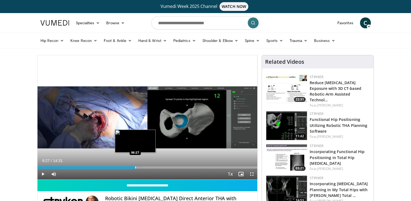
click at [135, 167] on div "Progress Bar" at bounding box center [135, 167] width 1 height 2
click at [142, 167] on div "Loaded : 51.69% 06:27 06:53" at bounding box center [148, 167] width 220 height 2
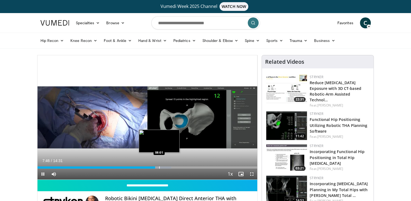
click at [159, 167] on div "Progress Bar" at bounding box center [159, 167] width 1 height 2
click at [164, 166] on div "Progress Bar" at bounding box center [164, 167] width 1 height 2
click at [166, 166] on div "Progress Bar" at bounding box center [166, 167] width 1 height 2
click at [170, 166] on div "Loaded : 64.88% 08:32 08:42" at bounding box center [148, 165] width 220 height 5
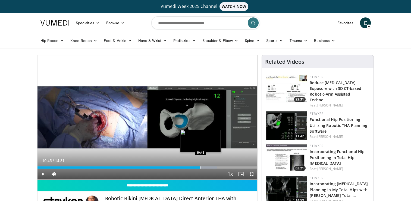
click at [201, 166] on div "Progress Bar" at bounding box center [201, 167] width 1 height 2
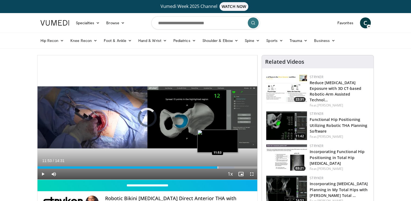
click at [218, 167] on div "Progress Bar" at bounding box center [218, 167] width 1 height 2
click at [213, 167] on div "11:36" at bounding box center [126, 167] width 176 height 2
click at [217, 167] on div "Progress Bar" at bounding box center [217, 167] width 1 height 2
click at [211, 167] on div "11:26" at bounding box center [124, 167] width 173 height 2
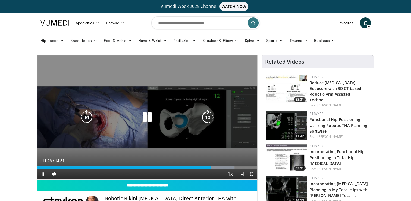
click at [197, 148] on div "10 seconds Tap to unmute" at bounding box center [148, 117] width 220 height 124
click at [173, 126] on div "10 seconds Tap to unmute" at bounding box center [148, 117] width 220 height 124
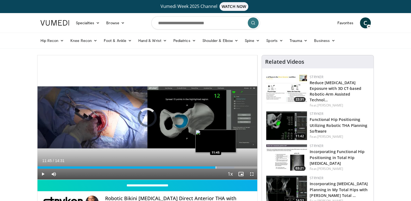
click at [216, 167] on div "Progress Bar" at bounding box center [216, 167] width 1 height 2
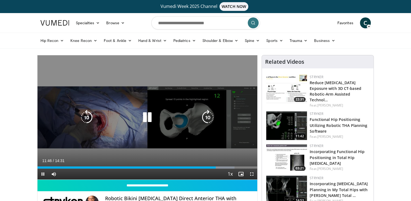
click at [163, 122] on div "Video Player" at bounding box center [147, 117] width 132 height 11
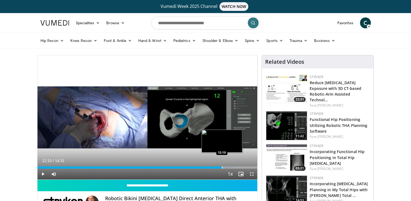
click at [222, 167] on div "Progress Bar" at bounding box center [222, 167] width 1 height 2
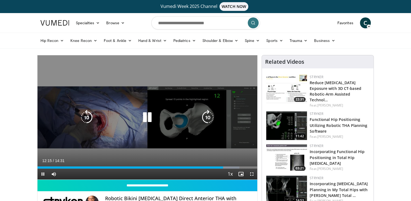
click at [224, 167] on video-js "**********" at bounding box center [148, 117] width 220 height 124
click at [151, 110] on icon "Video Player" at bounding box center [147, 117] width 15 height 15
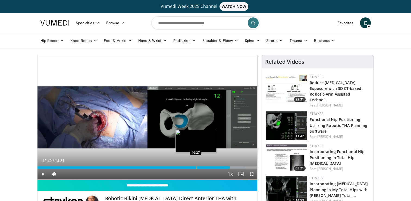
click at [196, 166] on div "Progress Bar" at bounding box center [196, 167] width 1 height 2
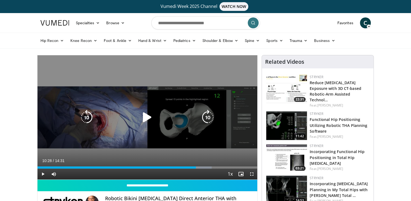
click at [146, 116] on icon "Video Player" at bounding box center [147, 117] width 15 height 15
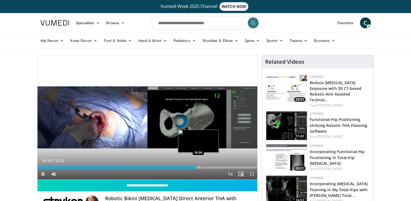
click at [198, 166] on div "Progress Bar" at bounding box center [198, 167] width 1 height 2
click at [201, 166] on div "Progress Bar" at bounding box center [201, 167] width 1 height 2
click at [195, 166] on div "Loaded : 81.56% 10:25 10:26" at bounding box center [148, 165] width 220 height 5
click at [192, 166] on div "Loaded : 81.56% 10:25 10:15" at bounding box center [148, 165] width 220 height 5
click at [202, 167] on div "Progress Bar" at bounding box center [202, 167] width 1 height 2
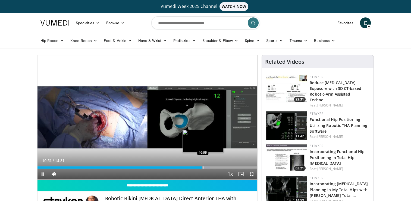
click at [204, 167] on div "Progress Bar" at bounding box center [203, 167] width 1 height 2
click at [201, 167] on div "11:06" at bounding box center [120, 167] width 164 height 2
click at [198, 166] on div "10:35" at bounding box center [118, 167] width 161 height 2
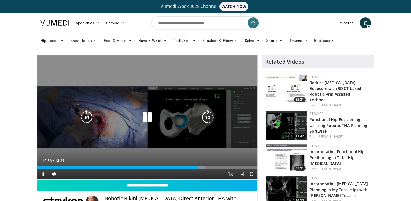
click at [183, 152] on div "10 seconds Tap to unmute" at bounding box center [148, 117] width 220 height 124
click at [185, 151] on div "10 seconds Tap to unmute" at bounding box center [148, 117] width 220 height 124
click at [191, 147] on div "10 seconds Tap to unmute" at bounding box center [148, 117] width 220 height 124
click at [201, 156] on div "10 seconds Tap to unmute" at bounding box center [148, 117] width 220 height 124
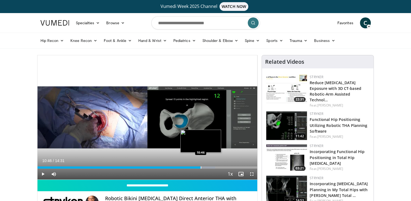
click at [201, 166] on div "Loaded : 80.82% 10:46 10:46" at bounding box center [148, 165] width 220 height 5
click at [203, 165] on div "Loaded : 81.56% 10:47 10:55" at bounding box center [148, 165] width 220 height 5
click at [208, 166] on div "Progress Bar" at bounding box center [208, 167] width 1 height 2
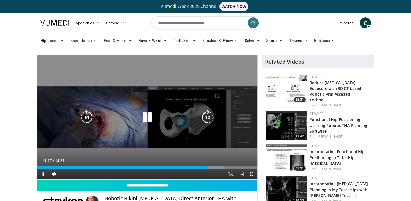
click at [182, 133] on div "10 seconds Tap to unmute" at bounding box center [148, 117] width 220 height 124
click at [183, 132] on div "10 seconds Tap to unmute" at bounding box center [148, 117] width 220 height 124
click at [183, 131] on div "10 seconds Tap to unmute" at bounding box center [148, 117] width 220 height 124
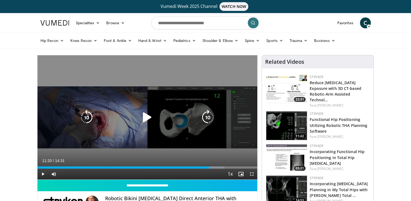
click at [183, 131] on div "10 seconds Tap to unmute" at bounding box center [148, 117] width 220 height 124
click at [144, 115] on icon "Video Player" at bounding box center [147, 117] width 15 height 15
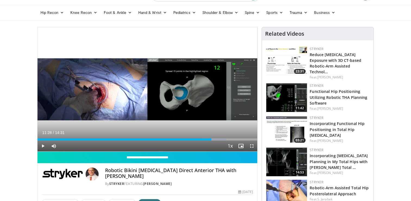
scroll to position [27, 0]
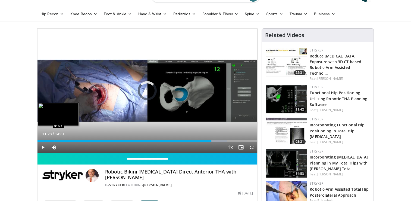
click at [54, 139] on div "Progress Bar" at bounding box center [54, 140] width 1 height 2
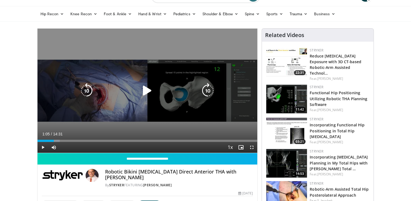
click at [144, 94] on icon "Video Player" at bounding box center [147, 90] width 15 height 15
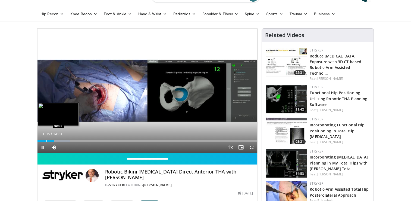
click at [46, 138] on div "Loaded : 14.79% 01:06 00:35" at bounding box center [148, 138] width 220 height 5
click at [54, 138] on div "Loaded : 11.38% 00:37 01:08" at bounding box center [148, 138] width 220 height 5
click at [62, 139] on div "Progress Bar" at bounding box center [62, 140] width 1 height 2
click at [52, 139] on div "Loaded : 18.21% 01:00 01:00" at bounding box center [148, 138] width 220 height 5
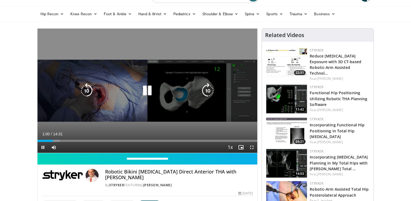
click at [127, 107] on div "10 seconds Tap to unmute" at bounding box center [148, 91] width 220 height 124
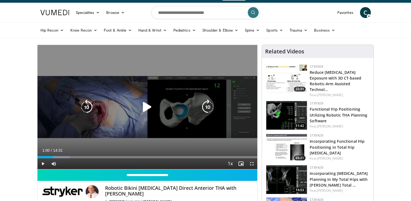
scroll to position [10, 0]
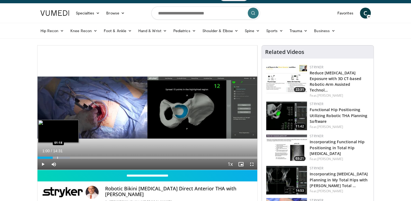
click at [57, 156] on div "Progress Bar" at bounding box center [57, 157] width 1 height 2
click at [65, 156] on div "Progress Bar" at bounding box center [65, 157] width 1 height 2
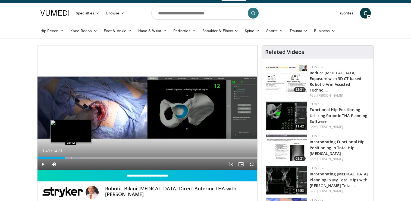
click at [71, 156] on div "Progress Bar" at bounding box center [71, 157] width 1 height 2
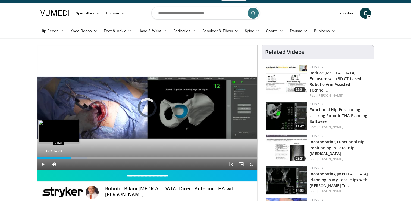
click at [58, 157] on div "02:12" at bounding box center [54, 157] width 33 height 2
click at [54, 156] on div "01:20" at bounding box center [48, 157] width 20 height 2
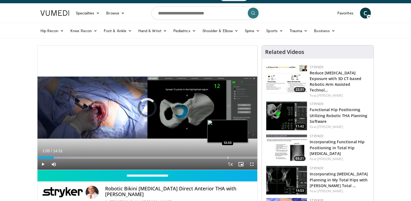
click at [228, 156] on div "Progress Bar" at bounding box center [228, 157] width 1 height 2
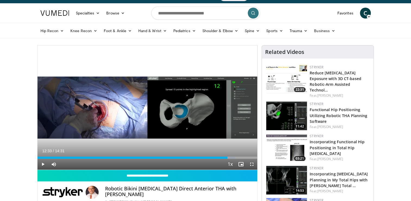
click at [236, 157] on div "Loaded : 89.92% 12:33 12:34" at bounding box center [148, 157] width 220 height 2
click at [242, 157] on div "Progress Bar" at bounding box center [242, 157] width 1 height 2
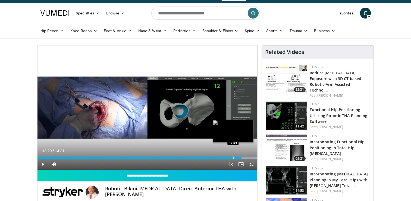
click at [233, 157] on div "Progress Bar" at bounding box center [233, 157] width 1 height 2
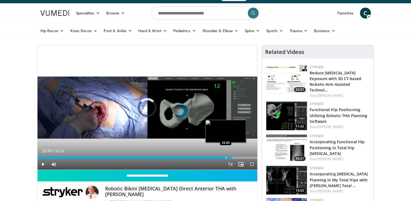
click at [226, 157] on div "Progress Bar" at bounding box center [226, 157] width 1 height 2
click at [231, 156] on div "Progress Bar" at bounding box center [231, 157] width 1 height 2
click at [233, 156] on div "Progress Bar" at bounding box center [233, 157] width 1 height 2
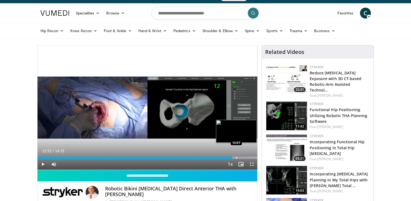
click at [237, 157] on div "Progress Bar" at bounding box center [237, 157] width 1 height 2
click at [234, 156] on div "Progress Bar" at bounding box center [234, 157] width 1 height 2
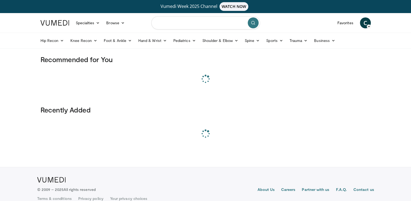
click at [187, 23] on input "Search topics, interventions" at bounding box center [205, 22] width 109 height 13
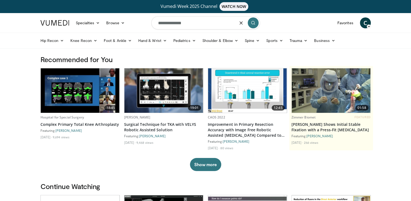
type input "**********"
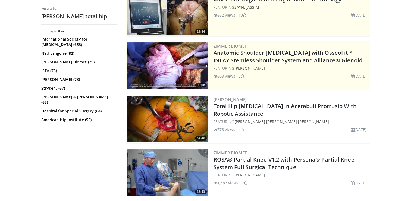
scroll to position [86, 0]
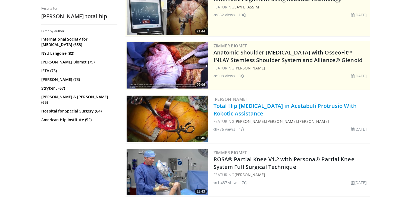
click at [278, 106] on link "Total Hip [MEDICAL_DATA] in Acetabuli Protrusio With Robotic Assistance" at bounding box center [285, 109] width 143 height 15
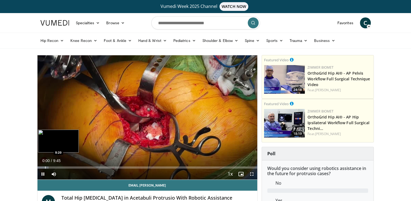
click at [45, 166] on div "Progress Bar" at bounding box center [45, 167] width 1 height 2
click at [56, 167] on div "Progress Bar" at bounding box center [56, 167] width 1 height 2
click at [64, 167] on div "Progress Bar" at bounding box center [64, 167] width 1 height 2
click at [71, 167] on div "Progress Bar" at bounding box center [67, 167] width 29 height 2
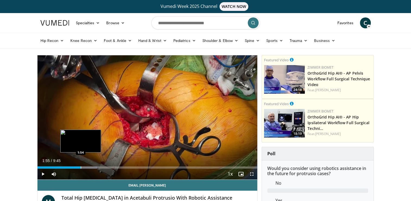
click at [81, 167] on div "Progress Bar" at bounding box center [81, 167] width 1 height 2
click at [92, 168] on div "Progress Bar" at bounding box center [92, 167] width 1 height 2
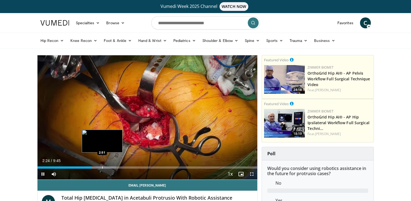
click at [102, 167] on div "Progress Bar" at bounding box center [102, 167] width 1 height 2
click at [109, 167] on div "Progress Bar" at bounding box center [109, 167] width 1 height 2
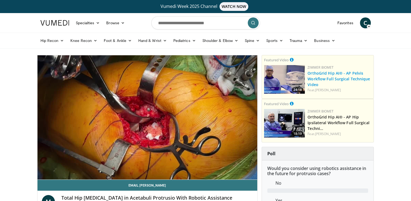
click at [339, 78] on link "OrthoGrid Hip AI® - AP Pelvis Workflow Full Surgical Technique Video" at bounding box center [339, 78] width 63 height 17
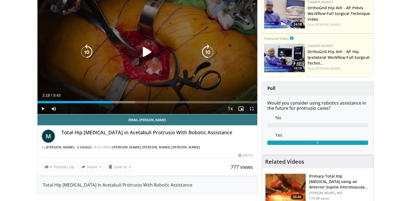
scroll to position [66, 0]
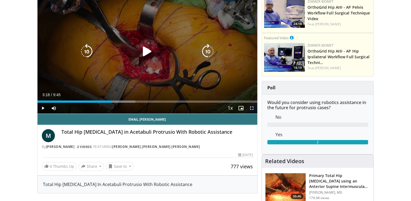
click at [133, 81] on div "10 seconds Tap to unmute" at bounding box center [148, 51] width 220 height 124
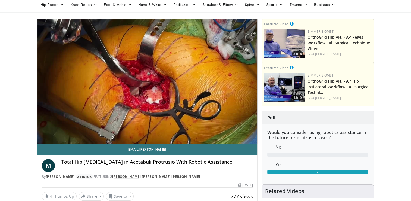
scroll to position [36, 0]
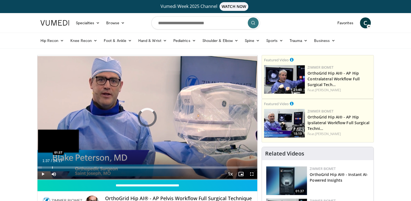
click at [52, 166] on div "Progress Bar" at bounding box center [52, 167] width 1 height 2
click at [58, 166] on div "Loaded : 10.88% 01:38 02:20" at bounding box center [148, 165] width 220 height 5
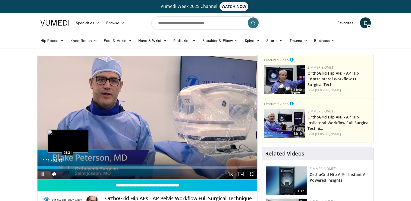
click at [68, 166] on div "Progress Bar" at bounding box center [68, 167] width 1 height 2
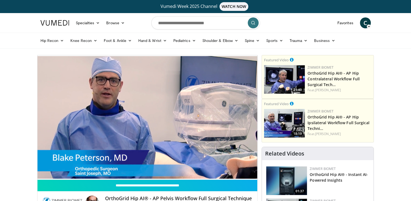
scroll to position [52, 0]
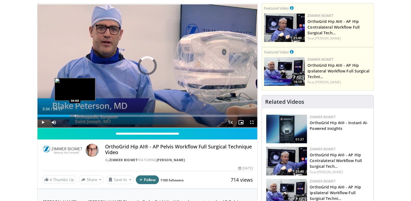
click at [75, 114] on div "Progress Bar" at bounding box center [75, 115] width 1 height 2
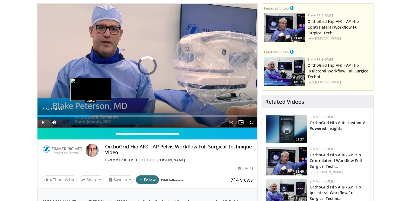
click at [91, 116] on div "Progress Bar" at bounding box center [91, 115] width 1 height 2
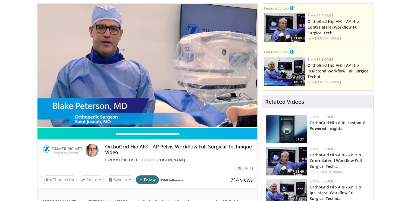
click at [107, 116] on div "10 seconds Tap to unmute" at bounding box center [148, 66] width 220 height 124
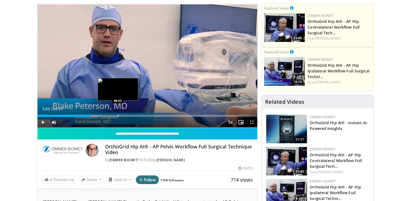
click at [119, 115] on div "Progress Bar" at bounding box center [118, 115] width 1 height 2
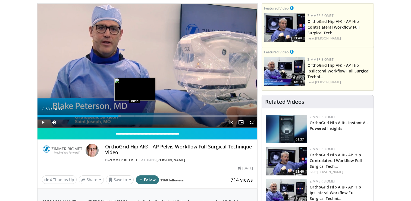
click at [135, 115] on div "Progress Bar" at bounding box center [135, 115] width 1 height 2
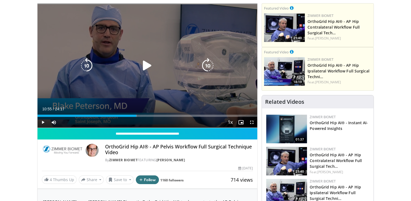
click at [158, 95] on div "10 seconds Tap to unmute" at bounding box center [148, 66] width 220 height 124
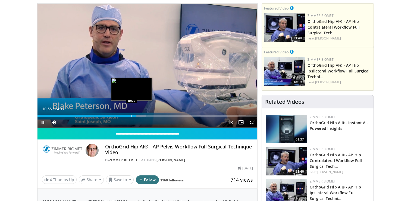
click at [131, 114] on div "Loaded : 49.44% 10:57 10:22" at bounding box center [148, 115] width 220 height 2
click at [133, 115] on div "Progress Bar" at bounding box center [135, 115] width 10 height 2
click at [139, 115] on div "Progress Bar" at bounding box center [139, 115] width 1 height 2
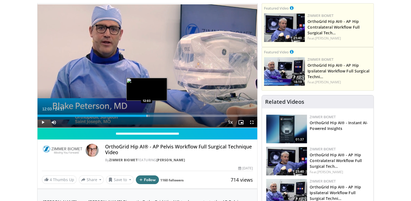
click at [146, 115] on div "Loaded : 51.03% 12:03 12:03" at bounding box center [148, 115] width 220 height 2
click at [151, 116] on div "Loaded : 53.07% 12:34 12:35" at bounding box center [148, 115] width 220 height 2
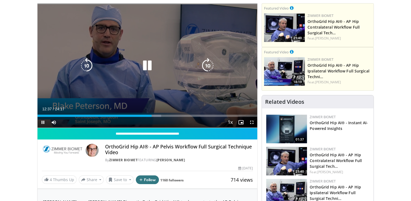
click at [150, 70] on icon "Video Player" at bounding box center [147, 65] width 15 height 15
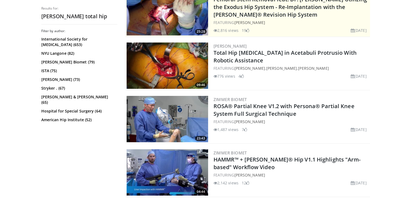
scroll to position [165, 0]
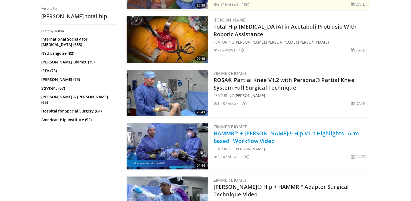
click at [259, 136] on link "HAMMR™ + [PERSON_NAME]® Hip V1.1 Highlights "Arm-based" Workflow Video" at bounding box center [287, 136] width 147 height 15
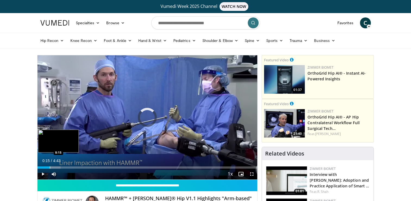
click at [50, 166] on div "Progress Bar" at bounding box center [50, 167] width 1 height 2
click at [60, 167] on div "Progress Bar" at bounding box center [60, 167] width 1 height 2
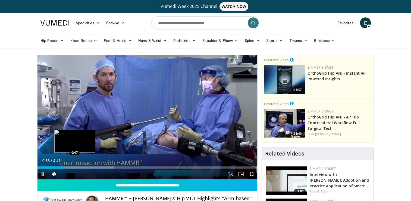
click at [75, 167] on div "Progress Bar" at bounding box center [75, 167] width 1 height 2
click at [69, 165] on div "Loaded : 41.99% 0:40 0:40" at bounding box center [148, 165] width 220 height 5
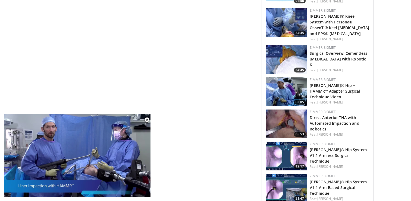
scroll to position [318, 0]
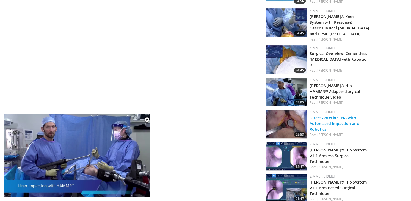
click at [338, 116] on link "Direct Anterior THA with Automated Impaction and Robotics" at bounding box center [334, 123] width 49 height 17
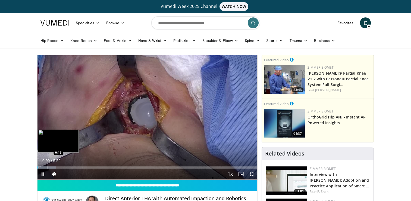
click at [47, 166] on div "Loaded : 8.51% 0:00 0:16" at bounding box center [148, 165] width 220 height 5
click at [52, 167] on div "Progress Bar" at bounding box center [52, 167] width 1 height 2
click at [55, 166] on div "Progress Bar" at bounding box center [55, 167] width 1 height 2
click at [61, 166] on div "Progress Bar" at bounding box center [61, 167] width 1 height 2
click at [54, 164] on div "Loaded : 30.91% 0:26 0:26" at bounding box center [148, 165] width 220 height 5
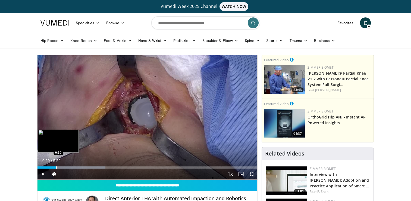
click at [56, 165] on div "Loaded : 30.91% 0:29 0:30" at bounding box center [148, 165] width 220 height 5
click at [60, 165] on div "Loaded : 30.91% 0:30 0:36" at bounding box center [148, 165] width 220 height 5
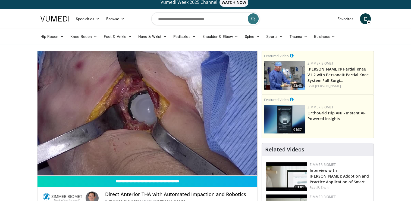
scroll to position [4, 0]
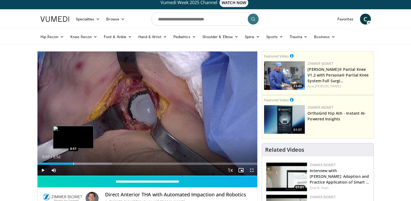
click at [73, 161] on div "Loaded : 33.72% 0:57 0:57" at bounding box center [148, 161] width 220 height 5
click at [80, 162] on div "Progress Bar" at bounding box center [80, 163] width 1 height 2
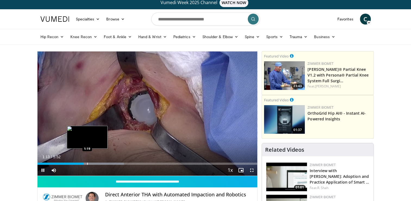
click at [87, 163] on div "Progress Bar" at bounding box center [87, 163] width 1 height 2
click at [92, 163] on div "Progress Bar" at bounding box center [92, 163] width 1 height 2
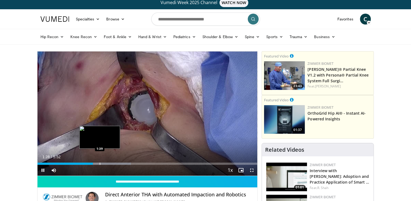
click at [100, 164] on div "Progress Bar" at bounding box center [100, 163] width 1 height 2
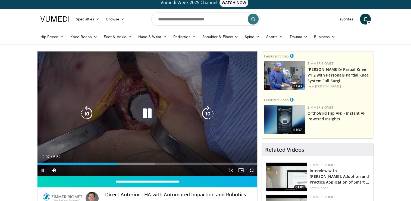
click at [147, 112] on icon "Video Player" at bounding box center [147, 113] width 15 height 15
click at [116, 109] on div "Video Player" at bounding box center [147, 113] width 132 height 11
click at [145, 112] on icon "Video Player" at bounding box center [147, 113] width 15 height 15
click at [144, 120] on icon "Video Player" at bounding box center [147, 113] width 15 height 15
click at [144, 127] on div "10 seconds Tap to unmute" at bounding box center [148, 113] width 220 height 124
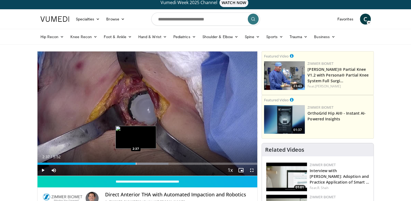
click at [136, 162] on div "Progress Bar" at bounding box center [136, 163] width 1 height 2
click at [145, 163] on div "Progress Bar" at bounding box center [145, 163] width 1 height 2
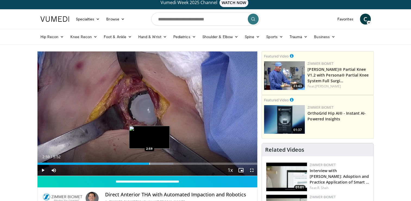
click at [150, 163] on div "Progress Bar" at bounding box center [150, 163] width 1 height 2
click at [155, 162] on div "Progress Bar" at bounding box center [155, 163] width 1 height 2
click at [161, 162] on div "Progress Bar" at bounding box center [161, 163] width 1 height 2
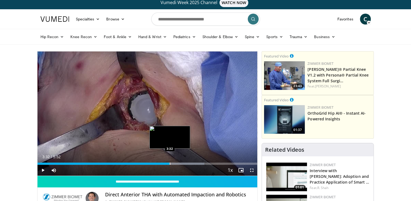
click at [170, 162] on div "Progress Bar" at bounding box center [170, 163] width 1 height 2
click at [176, 161] on div "Loaded : 78.70% 3:32 3:42" at bounding box center [148, 161] width 220 height 5
click at [181, 162] on div "Progress Bar" at bounding box center [181, 163] width 1 height 2
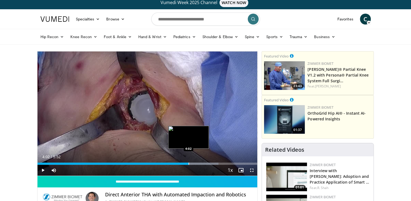
click at [189, 162] on div "Progress Bar" at bounding box center [189, 163] width 1 height 2
click at [197, 162] on div "Progress Bar" at bounding box center [197, 163] width 1 height 2
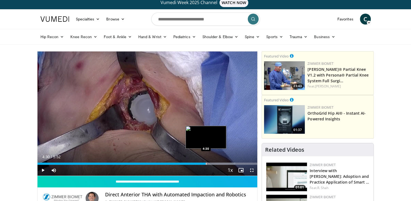
click at [206, 163] on div "Progress Bar" at bounding box center [206, 163] width 1 height 2
click at [215, 163] on div "Progress Bar" at bounding box center [215, 163] width 1 height 2
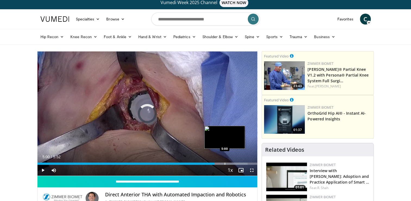
click at [225, 163] on div "Progress Bar" at bounding box center [225, 163] width 1 height 2
click at [231, 163] on div "Progress Bar" at bounding box center [231, 163] width 1 height 2
click at [235, 163] on div "Progress Bar" at bounding box center [235, 163] width 1 height 2
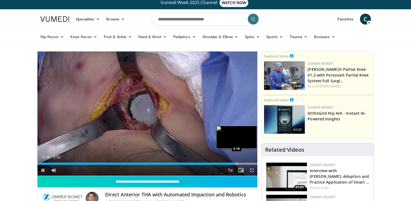
click at [237, 163] on div "Progress Bar" at bounding box center [237, 163] width 1 height 2
click at [240, 163] on div "Progress Bar" at bounding box center [240, 163] width 1 height 2
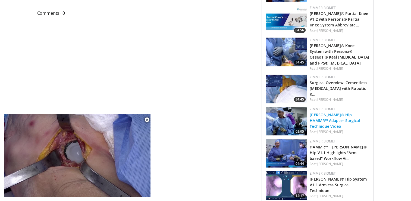
scroll to position [289, 0]
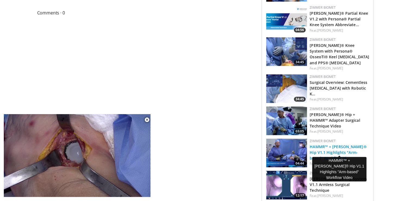
click at [347, 146] on link "HAMMR™ + ROSA® Hip V1.1 Highlights "Arm-based" Workflow Vi…" at bounding box center [338, 152] width 57 height 17
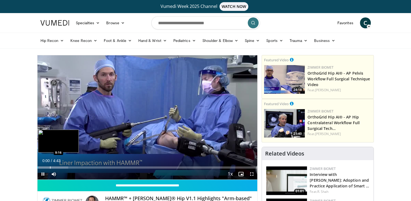
click at [50, 165] on div "Loaded : 13.98% 0:00 0:16" at bounding box center [148, 165] width 220 height 5
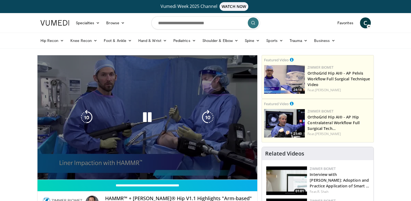
click at [58, 177] on div "Progress Bar" at bounding box center [65, 178] width 54 height 2
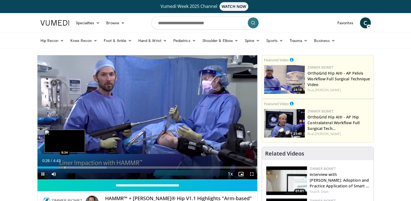
click at [64, 166] on div "Progress Bar" at bounding box center [72, 167] width 69 height 2
click at [75, 167] on div "Progress Bar" at bounding box center [78, 167] width 72 height 2
click at [68, 166] on div "Progress Bar" at bounding box center [68, 167] width 1 height 2
click at [72, 166] on div "Progress Bar" at bounding box center [72, 167] width 1 height 2
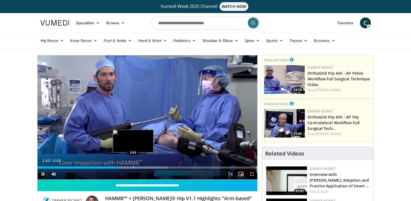
click at [132, 166] on div "Loaded : 59.50% 1:43 2:03" at bounding box center [148, 167] width 220 height 2
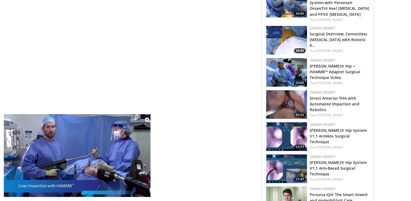
scroll to position [338, 0]
click at [353, 97] on link "Direct Anterior THA with Automated Impaction and Robotics" at bounding box center [334, 103] width 49 height 17
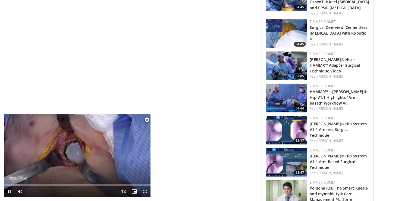
scroll to position [344, 0]
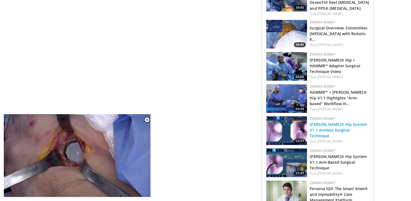
click at [352, 126] on link "[PERSON_NAME]® Hip System V1.1 Armless Surgical Technique" at bounding box center [338, 130] width 57 height 17
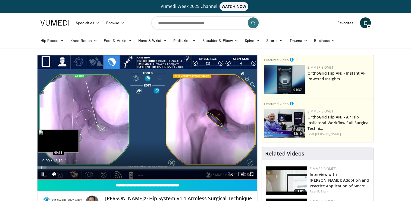
click at [42, 167] on div "Progress Bar" at bounding box center [41, 167] width 1 height 2
click at [47, 167] on div "Progress Bar" at bounding box center [46, 167] width 1 height 2
click at [50, 167] on div "Progress Bar" at bounding box center [49, 167] width 1 height 2
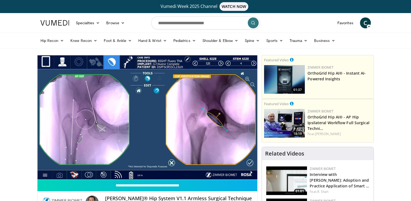
scroll to position [23, 0]
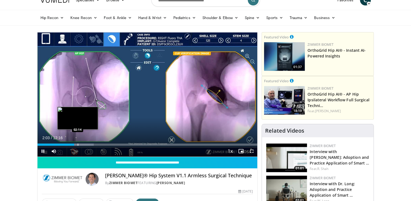
click at [78, 144] on div "Progress Bar" at bounding box center [78, 144] width 1 height 2
click at [80, 143] on div "Loaded : 26.93% 02:25 02:25" at bounding box center [148, 142] width 220 height 5
click at [78, 144] on div "Progress Bar" at bounding box center [78, 144] width 1 height 2
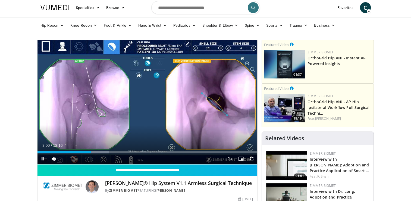
scroll to position [15, 0]
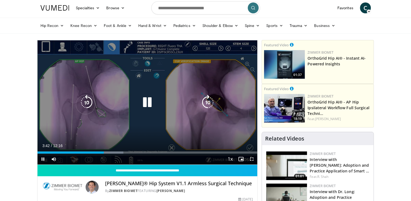
click at [146, 113] on div "10 seconds Tap to unmute" at bounding box center [148, 102] width 220 height 124
click at [146, 112] on div "10 seconds Tap to unmute" at bounding box center [148, 102] width 220 height 124
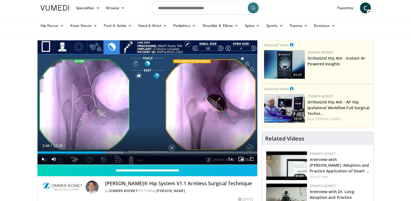
click at [113, 97] on div "Video Player" at bounding box center [147, 102] width 132 height 11
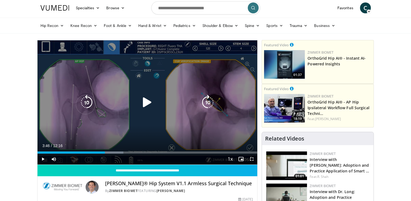
click at [148, 110] on div "10 seconds Tap to unmute" at bounding box center [148, 102] width 220 height 124
click at [209, 99] on icon "Video Player" at bounding box center [207, 102] width 15 height 15
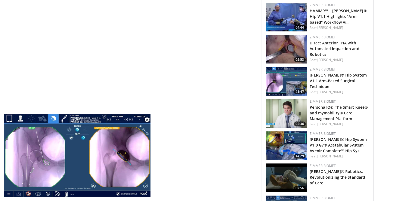
scroll to position [429, 0]
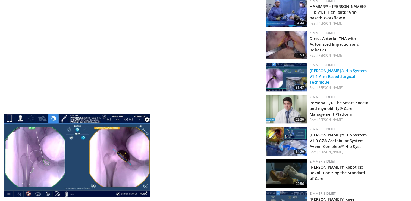
click at [335, 70] on link "[PERSON_NAME]® Hip System V1.1 Arm-Based Surgical Technique" at bounding box center [338, 76] width 57 height 17
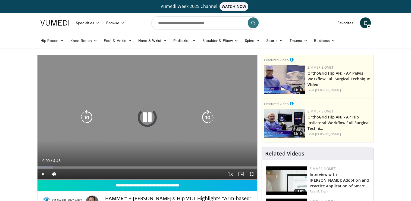
click at [149, 117] on icon "Video Player" at bounding box center [147, 117] width 15 height 15
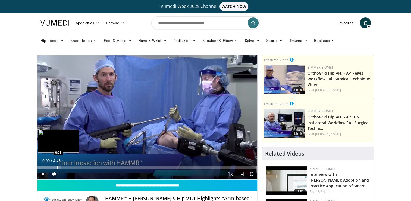
click at [57, 166] on div "Progress Bar" at bounding box center [57, 167] width 1 height 2
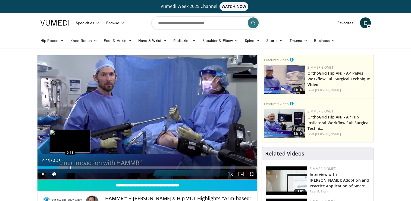
click at [70, 166] on div "Progress Bar" at bounding box center [70, 167] width 1 height 2
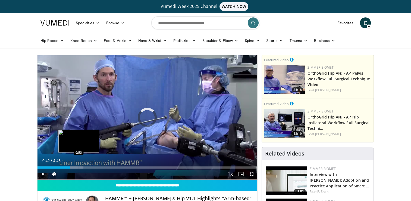
click at [79, 166] on div "Progress Bar" at bounding box center [79, 167] width 1 height 2
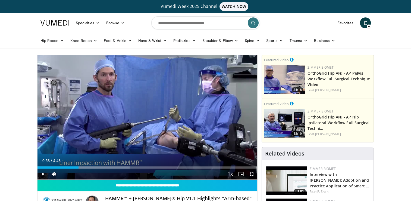
click at [82, 166] on div "Progress Bar" at bounding box center [82, 167] width 1 height 2
click at [96, 166] on div "Progress Bar" at bounding box center [96, 167] width 1 height 2
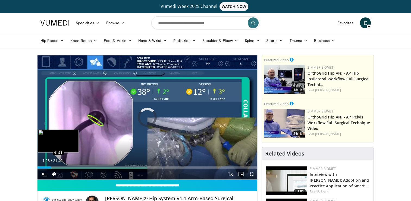
click at [51, 165] on div "Loaded : 3.03% 01:23 01:23" at bounding box center [148, 165] width 220 height 5
click at [56, 166] on div "Progress Bar" at bounding box center [56, 167] width 1 height 2
click at [61, 166] on div "Progress Bar" at bounding box center [60, 167] width 1 height 2
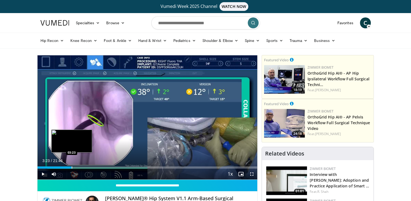
click at [71, 165] on div "Loaded : 15.93% 03:23 03:23" at bounding box center [148, 165] width 220 height 5
click at [79, 167] on div "Progress Bar" at bounding box center [79, 167] width 1 height 2
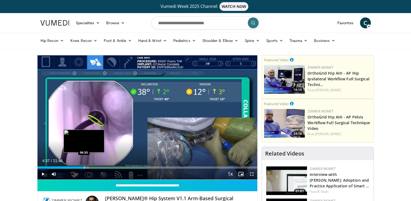
click at [84, 167] on div "Progress Bar" at bounding box center [84, 167] width 1 height 2
click at [80, 166] on div "Progress Bar" at bounding box center [80, 167] width 1 height 2
click at [82, 166] on div "Progress Bar" at bounding box center [82, 167] width 1 height 2
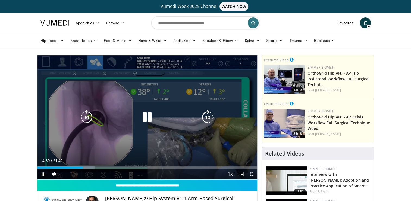
click at [85, 133] on div "10 seconds Tap to unmute" at bounding box center [148, 117] width 220 height 124
click at [148, 131] on div "10 seconds Tap to unmute" at bounding box center [148, 117] width 220 height 124
click at [149, 109] on div "10 seconds Tap to unmute" at bounding box center [148, 117] width 220 height 124
click at [140, 113] on icon "Video Player" at bounding box center [147, 117] width 15 height 15
click at [152, 120] on icon "Video Player" at bounding box center [147, 117] width 15 height 15
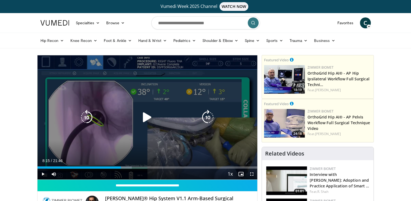
click at [164, 108] on div "10 seconds Tap to unmute" at bounding box center [148, 117] width 220 height 124
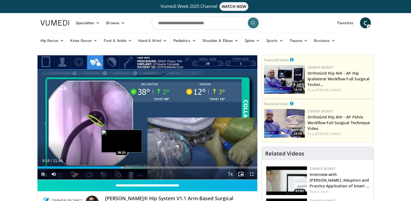
click at [121, 166] on div "Loaded : 42.89% 08:17 08:20" at bounding box center [148, 167] width 220 height 2
click at [124, 165] on div "Loaded : 43.26% 08:22 08:36" at bounding box center [148, 165] width 220 height 5
click at [126, 167] on div "Progress Bar" at bounding box center [126, 167] width 1 height 2
click at [129, 167] on div "Progress Bar" at bounding box center [129, 167] width 1 height 2
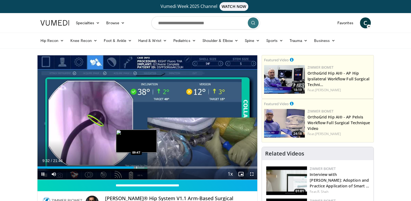
click at [136, 167] on div "Progress Bar" at bounding box center [136, 167] width 1 height 2
click at [138, 166] on div "Progress Bar" at bounding box center [138, 167] width 1 height 2
click at [142, 166] on div "Progress Bar" at bounding box center [142, 167] width 1 height 2
click at [145, 166] on div "Progress Bar" at bounding box center [145, 167] width 1 height 2
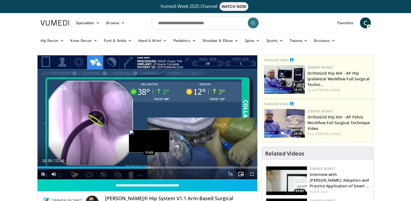
click at [149, 166] on div "Progress Bar" at bounding box center [149, 167] width 1 height 2
click at [151, 166] on div "Progress Bar" at bounding box center [151, 167] width 1 height 2
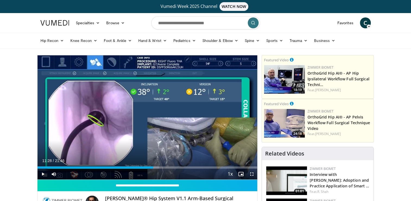
click at [153, 166] on div "Progress Bar" at bounding box center [153, 167] width 1 height 2
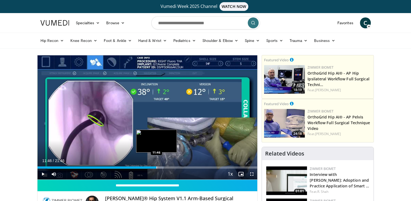
click at [157, 166] on div "Progress Bar" at bounding box center [157, 167] width 1 height 2
click at [156, 166] on div "Progress Bar" at bounding box center [156, 167] width 1 height 2
click at [155, 168] on div "Progress Bar" at bounding box center [155, 167] width 1 height 2
click at [154, 167] on div "Progress Bar" at bounding box center [154, 167] width 1 height 2
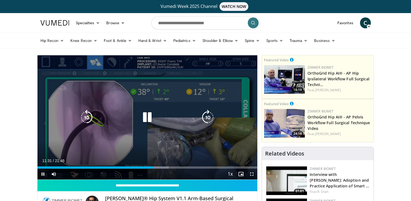
click at [145, 114] on icon "Video Player" at bounding box center [147, 117] width 15 height 15
click at [145, 103] on div "10 seconds Tap to unmute" at bounding box center [148, 117] width 220 height 124
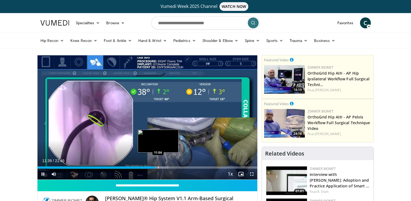
click at [158, 166] on div "Loaded : 59.74% 11:39 11:56" at bounding box center [148, 167] width 220 height 2
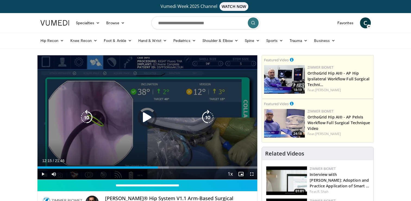
click at [161, 165] on div "Loaded : 59.74% 12:15 12:15" at bounding box center [148, 165] width 220 height 5
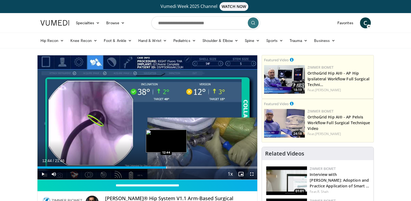
click at [166, 165] on div "Loaded : 60.72% 12:44 12:44" at bounding box center [148, 165] width 220 height 5
click at [169, 166] on div "Progress Bar" at bounding box center [169, 167] width 1 height 2
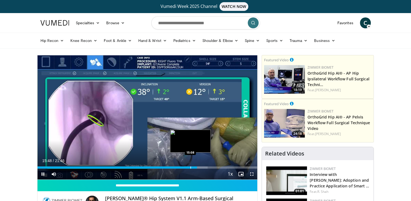
click at [190, 166] on div "Loaded : 77.36% 15:48 15:08" at bounding box center [148, 165] width 220 height 5
click at [184, 166] on div "Progress Bar" at bounding box center [184, 167] width 1 height 2
click at [192, 164] on div "Loaded : 71.23% 14:30 15:16" at bounding box center [148, 165] width 220 height 5
click at [195, 167] on div "Progress Bar" at bounding box center [195, 167] width 1 height 2
click at [198, 166] on div "Loaded : 75.14% 15:36 15:50" at bounding box center [148, 165] width 220 height 5
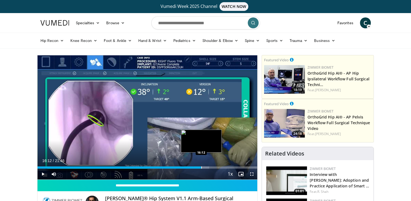
click at [201, 166] on div "Progress Bar" at bounding box center [201, 167] width 1 height 2
click at [205, 166] on div "Progress Bar" at bounding box center [205, 167] width 1 height 2
click at [207, 166] on div "Progress Bar" at bounding box center [207, 167] width 1 height 2
click at [210, 166] on div "Progress Bar" at bounding box center [210, 167] width 1 height 2
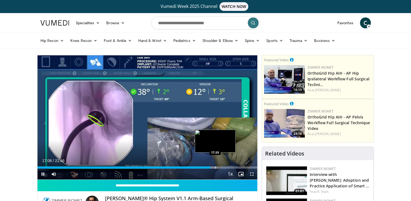
click at [216, 166] on div "Progress Bar" at bounding box center [212, 167] width 12 height 2
click at [219, 166] on div "Progress Bar" at bounding box center [219, 167] width 1 height 2
click at [222, 166] on div "Progress Bar" at bounding box center [222, 167] width 1 height 2
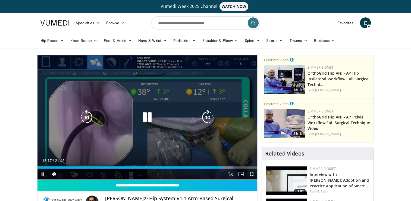
click at [226, 167] on video-js "**********" at bounding box center [148, 117] width 220 height 124
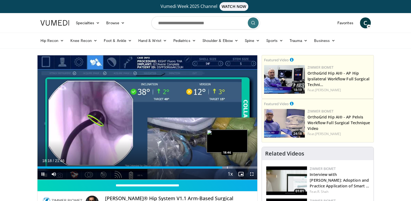
click at [227, 166] on div "Progress Bar" at bounding box center [227, 167] width 1 height 2
click at [231, 167] on div "Progress Bar" at bounding box center [231, 167] width 1 height 2
click at [219, 165] on div "Loaded : 93.36% 19:13 18:04" at bounding box center [148, 165] width 220 height 5
click at [226, 166] on div "Progress Bar" at bounding box center [226, 167] width 1 height 2
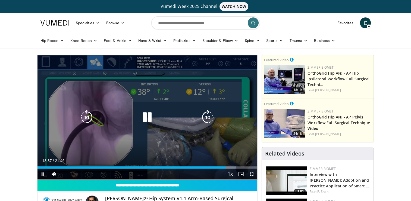
click at [231, 166] on div "Loaded : 90.32% 18:37 19:07" at bounding box center [148, 165] width 220 height 5
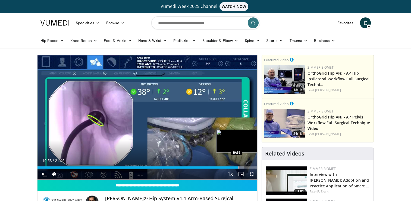
click at [239, 166] on div "Progress Bar" at bounding box center [239, 167] width 1 height 2
click at [243, 166] on div "Progress Bar" at bounding box center [243, 167] width 1 height 2
click at [247, 166] on div "Progress Bar" at bounding box center [247, 167] width 1 height 2
click at [251, 166] on div "Progress Bar" at bounding box center [250, 167] width 1 height 2
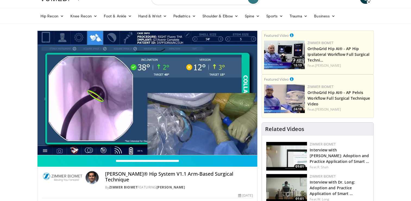
scroll to position [23, 0]
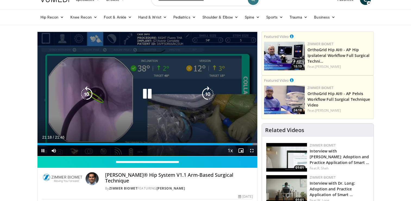
click at [148, 95] on icon "Video Player" at bounding box center [147, 93] width 15 height 15
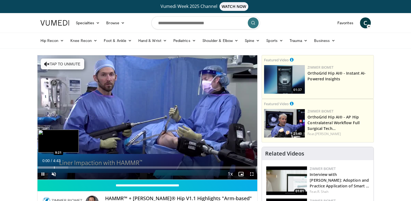
click at [54, 167] on div "Progress Bar" at bounding box center [54, 167] width 1 height 2
click at [55, 166] on div "Progress Bar" at bounding box center [54, 167] width 1 height 2
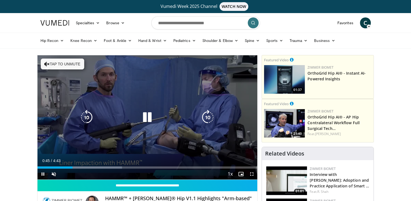
click at [147, 118] on icon "Video Player" at bounding box center [147, 117] width 15 height 15
